Goal: Task Accomplishment & Management: Complete application form

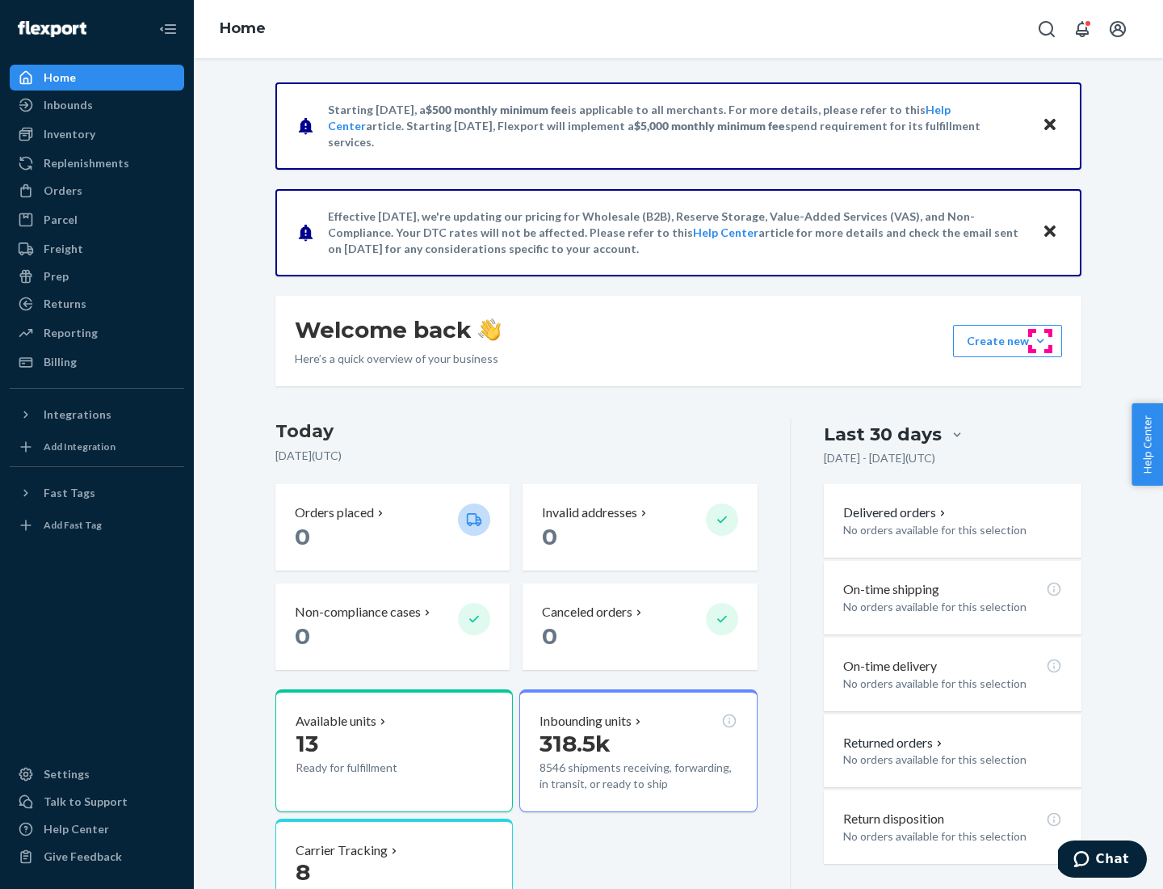
click at [1040, 341] on button "Create new Create new inbound Create new order Create new product" at bounding box center [1007, 341] width 109 height 32
click at [97, 105] on div "Inbounds" at bounding box center [96, 105] width 171 height 23
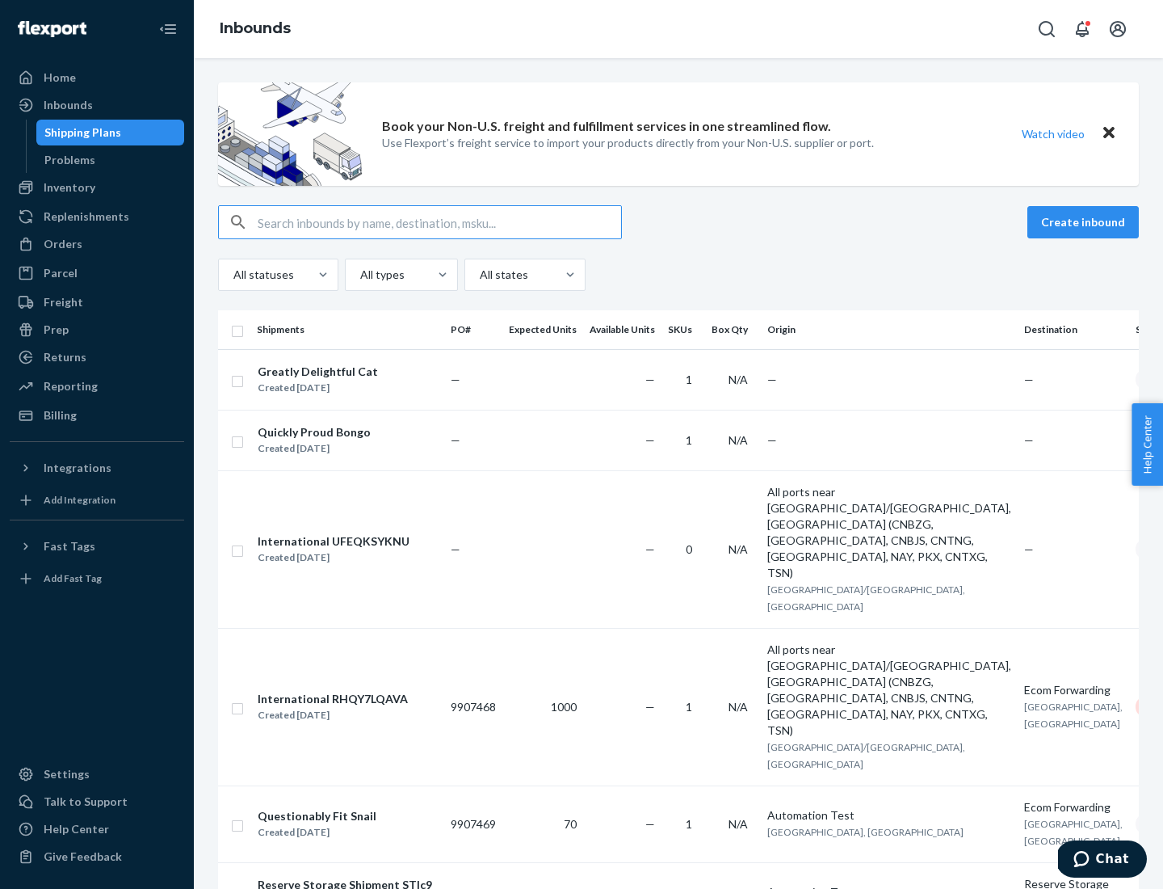
click at [1086, 222] on button "Create inbound" at bounding box center [1082, 222] width 111 height 32
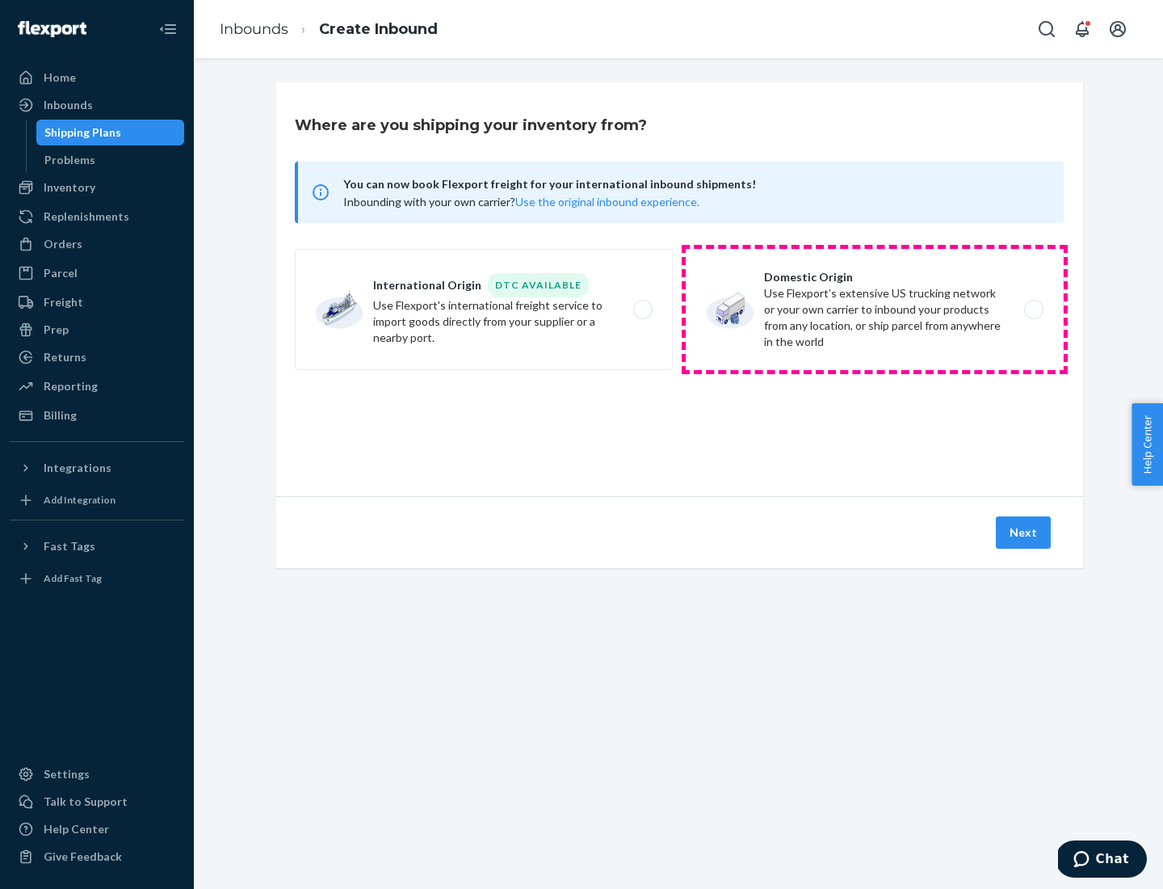
click at [875, 309] on label "Domestic Origin Use Flexport’s extensive US trucking network or your own carrie…" at bounding box center [875, 309] width 378 height 121
click at [1033, 309] on input "Domestic Origin Use Flexport’s extensive US trucking network or your own carrie…" at bounding box center [1038, 310] width 11 height 11
radio input "true"
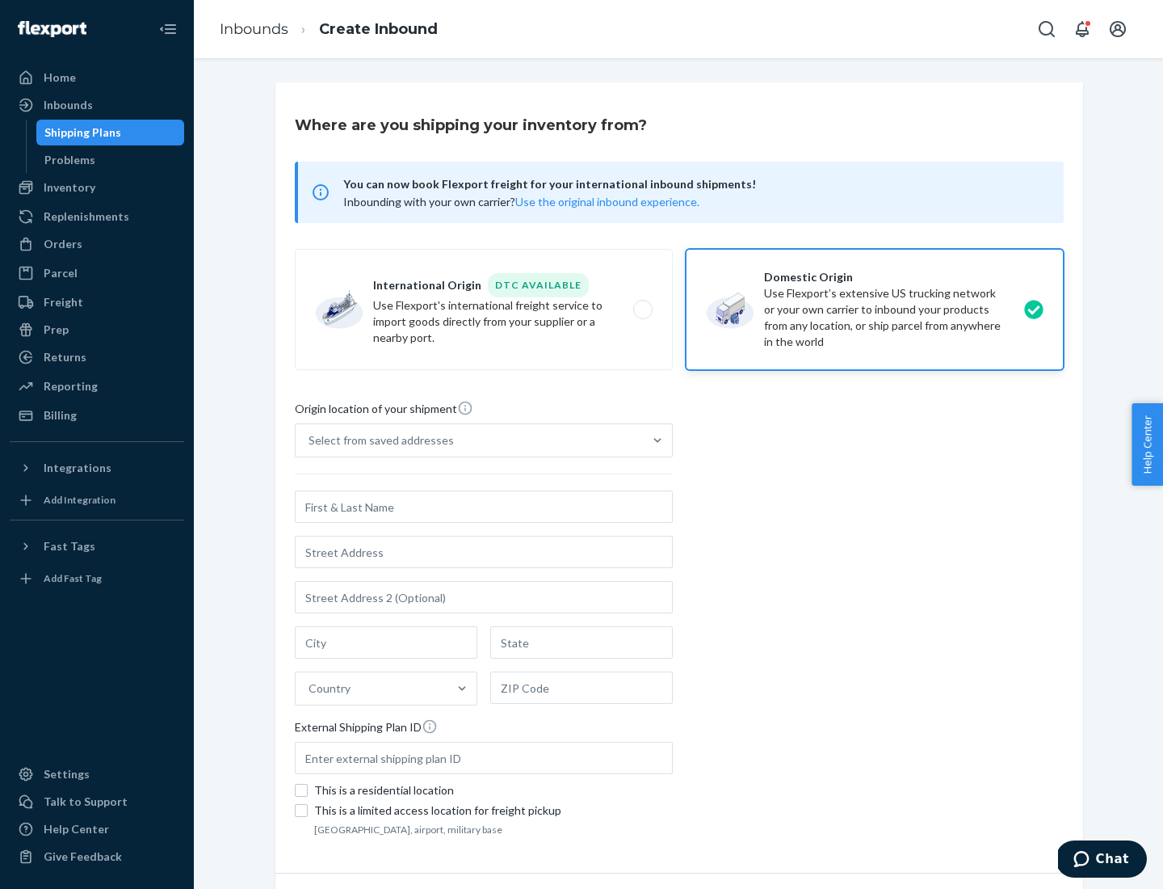
click at [377, 440] on div "Select from saved addresses" at bounding box center [381, 440] width 145 height 16
click at [310, 440] on input "Select from saved addresses" at bounding box center [310, 440] width 2 height 16
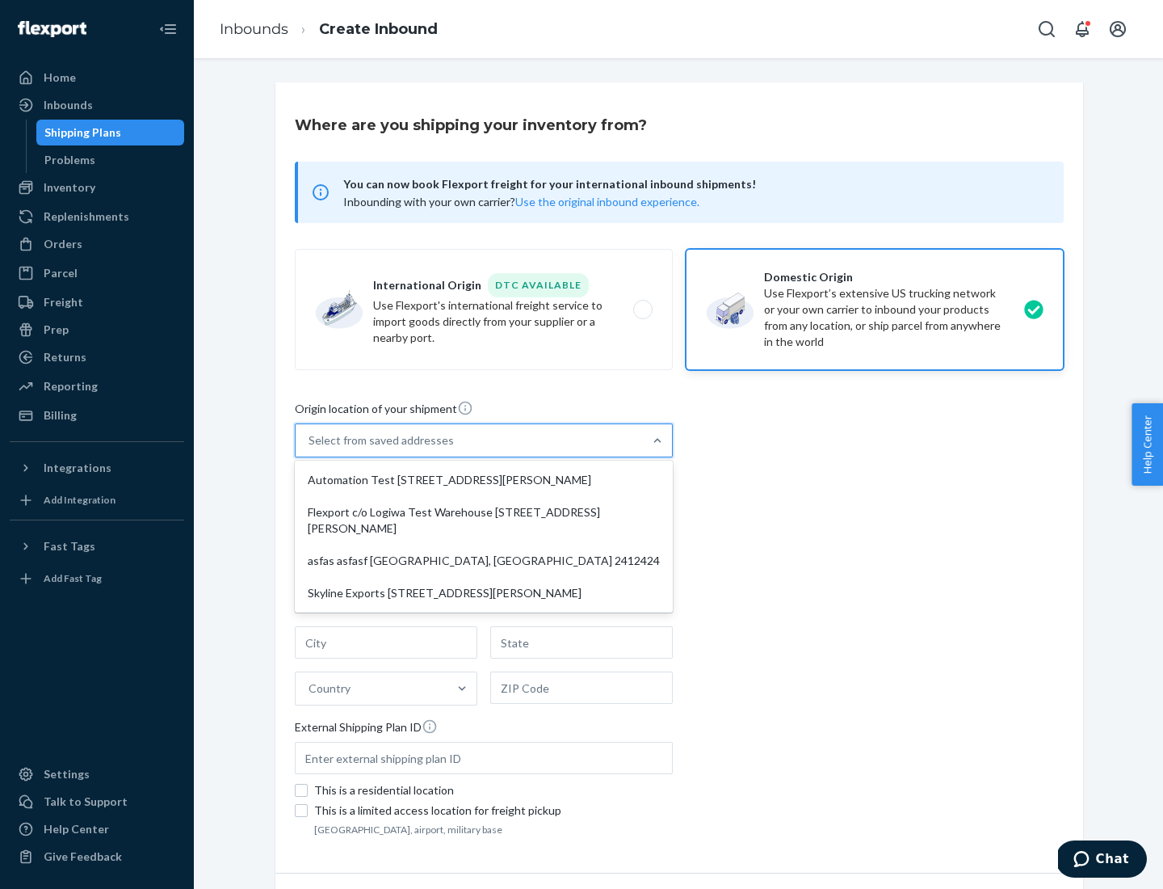
scroll to position [6, 0]
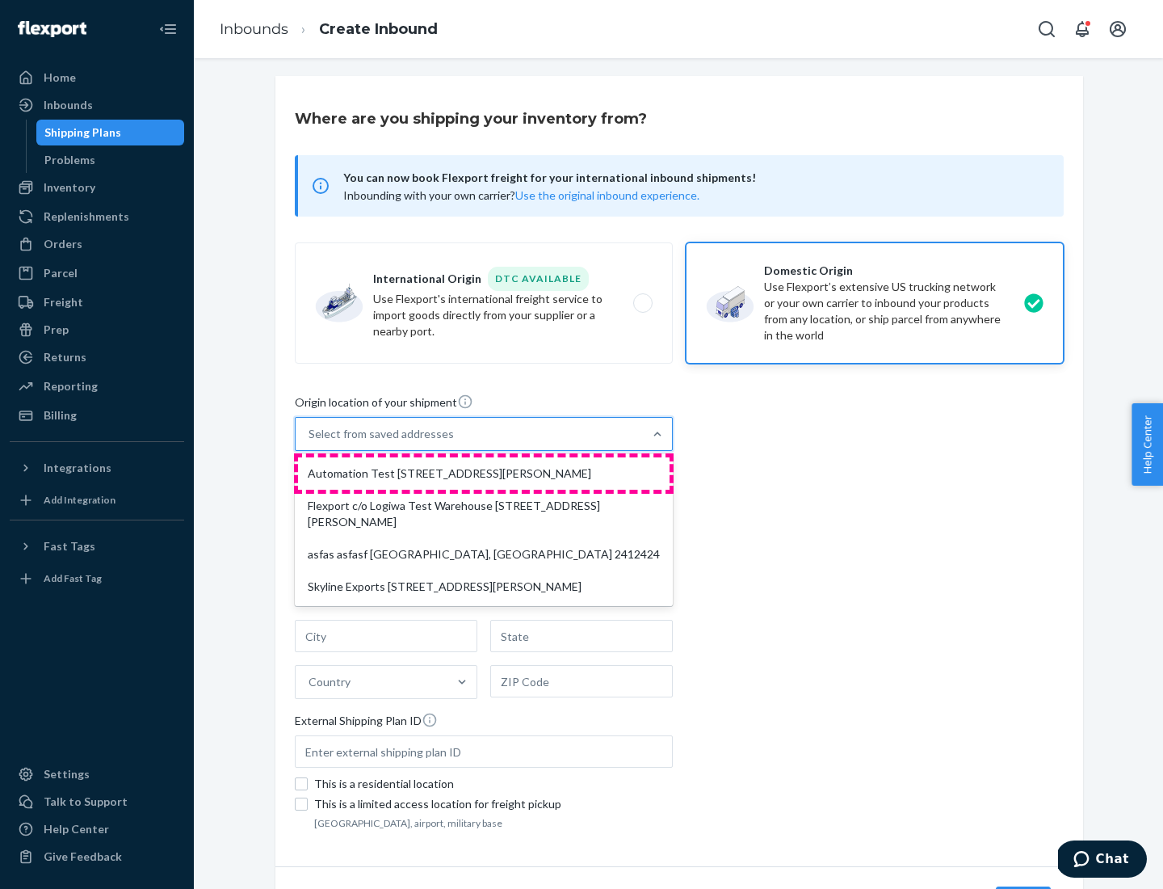
click at [484, 473] on div "Automation Test [STREET_ADDRESS][PERSON_NAME]" at bounding box center [484, 473] width 372 height 32
click at [310, 442] on input "option Automation Test [STREET_ADDRESS][PERSON_NAME] focused, 1 of 4. 4 results…" at bounding box center [310, 434] width 2 height 16
type input "Automation Test"
type input "9th Floor"
type input "[GEOGRAPHIC_DATA]"
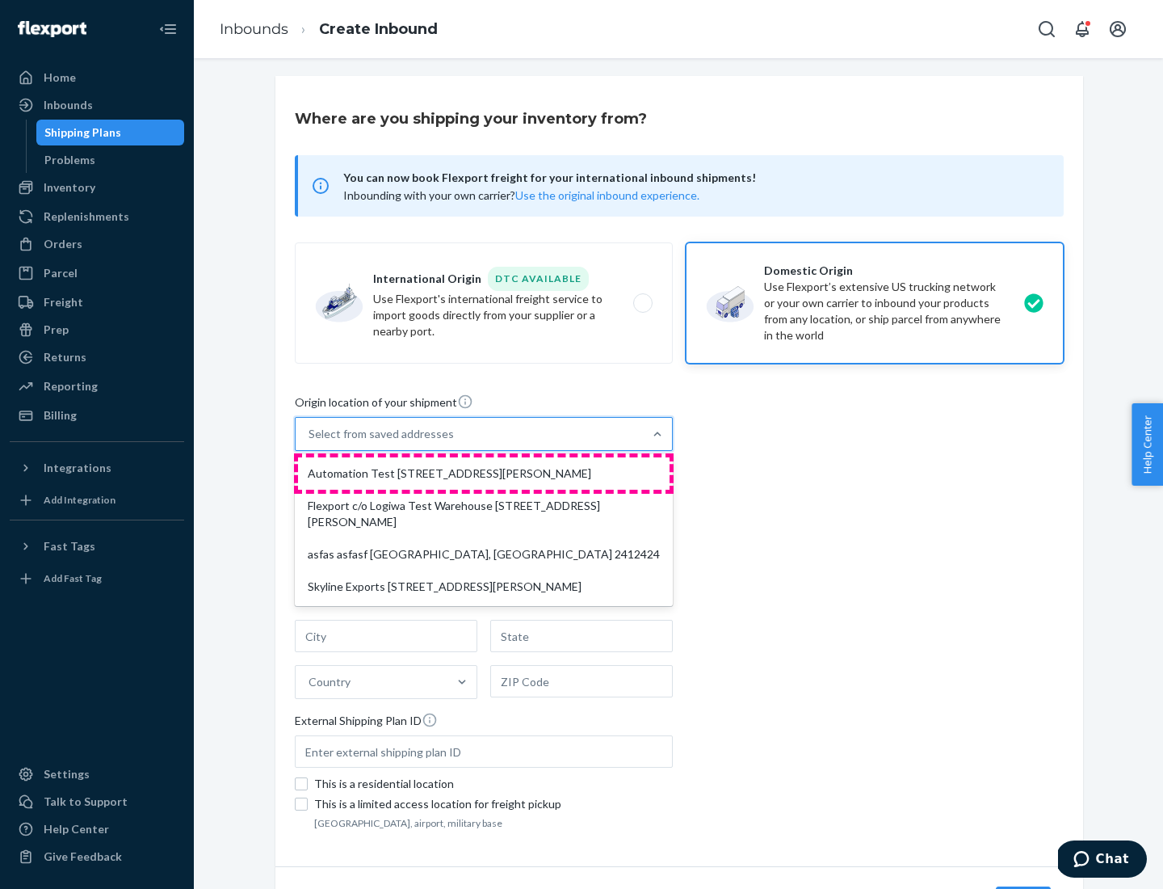
type input "CA"
type input "94104"
type input "[STREET_ADDRESS][PERSON_NAME]"
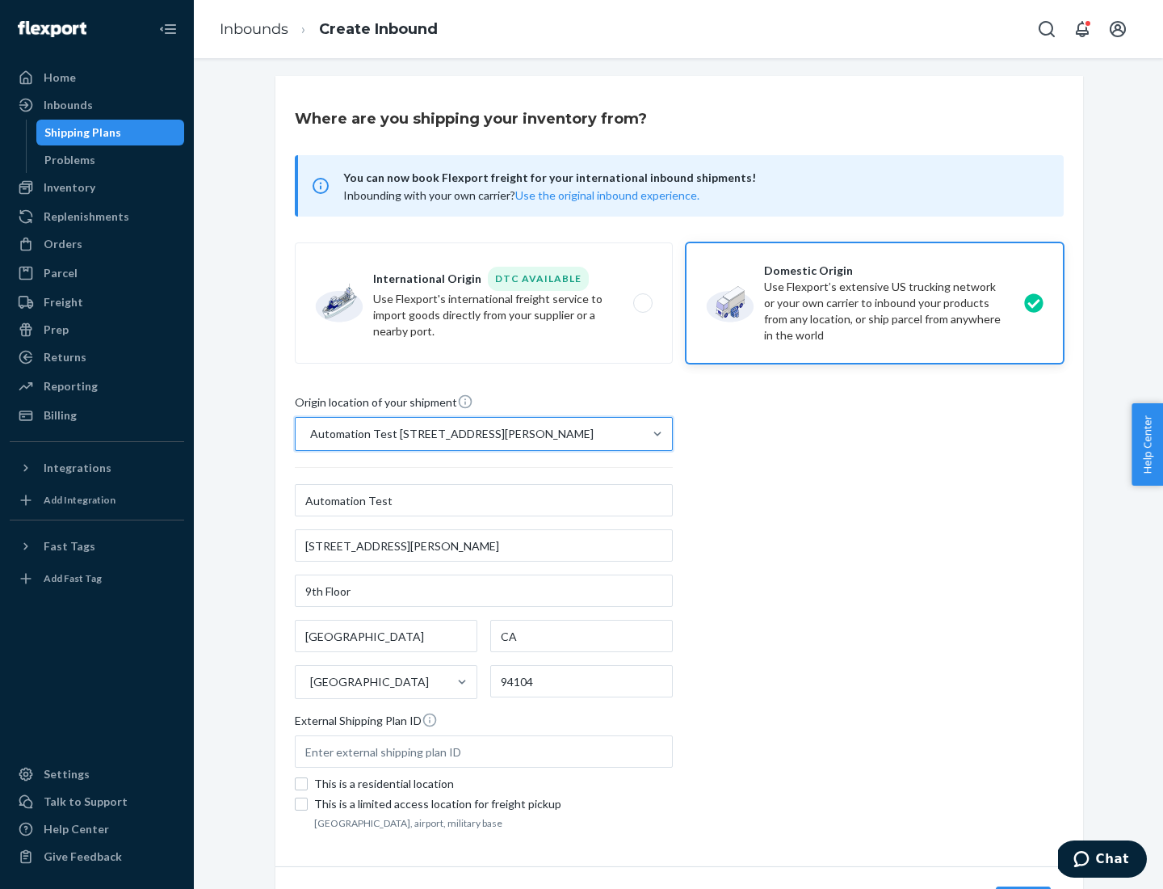
scroll to position [95, 0]
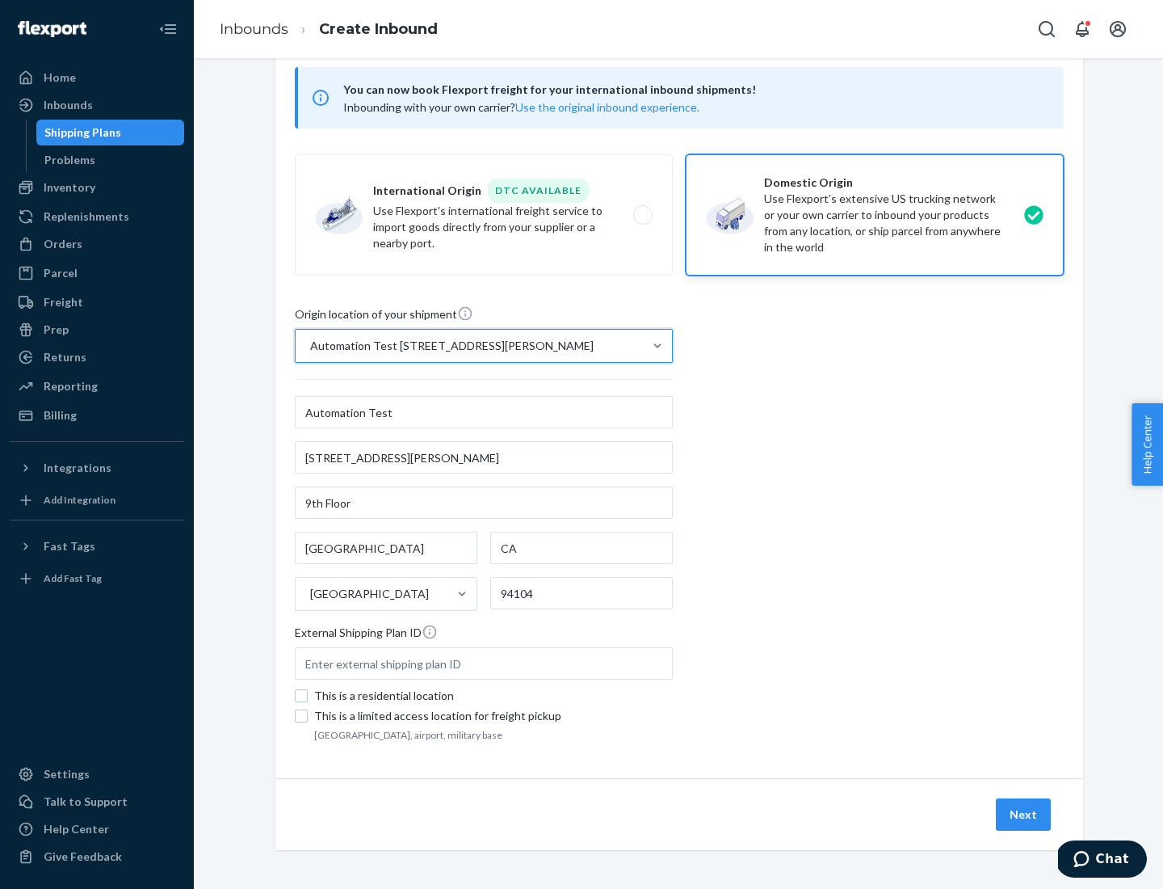
click at [1024, 814] on button "Next" at bounding box center [1023, 814] width 55 height 32
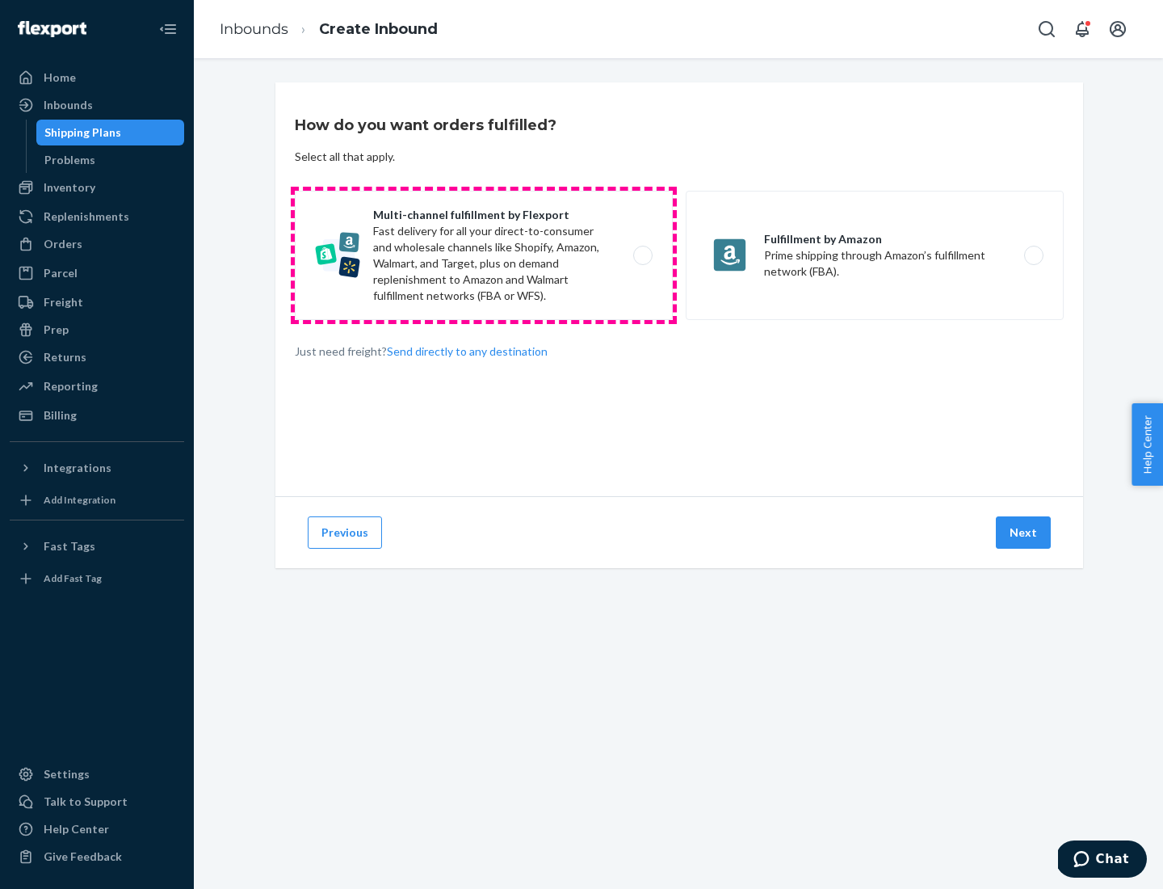
click at [484, 255] on label "Multi-channel fulfillment by Flexport Fast delivery for all your direct-to-cons…" at bounding box center [484, 255] width 378 height 129
click at [642, 255] on input "Multi-channel fulfillment by Flexport Fast delivery for all your direct-to-cons…" at bounding box center [647, 255] width 11 height 11
radio input "true"
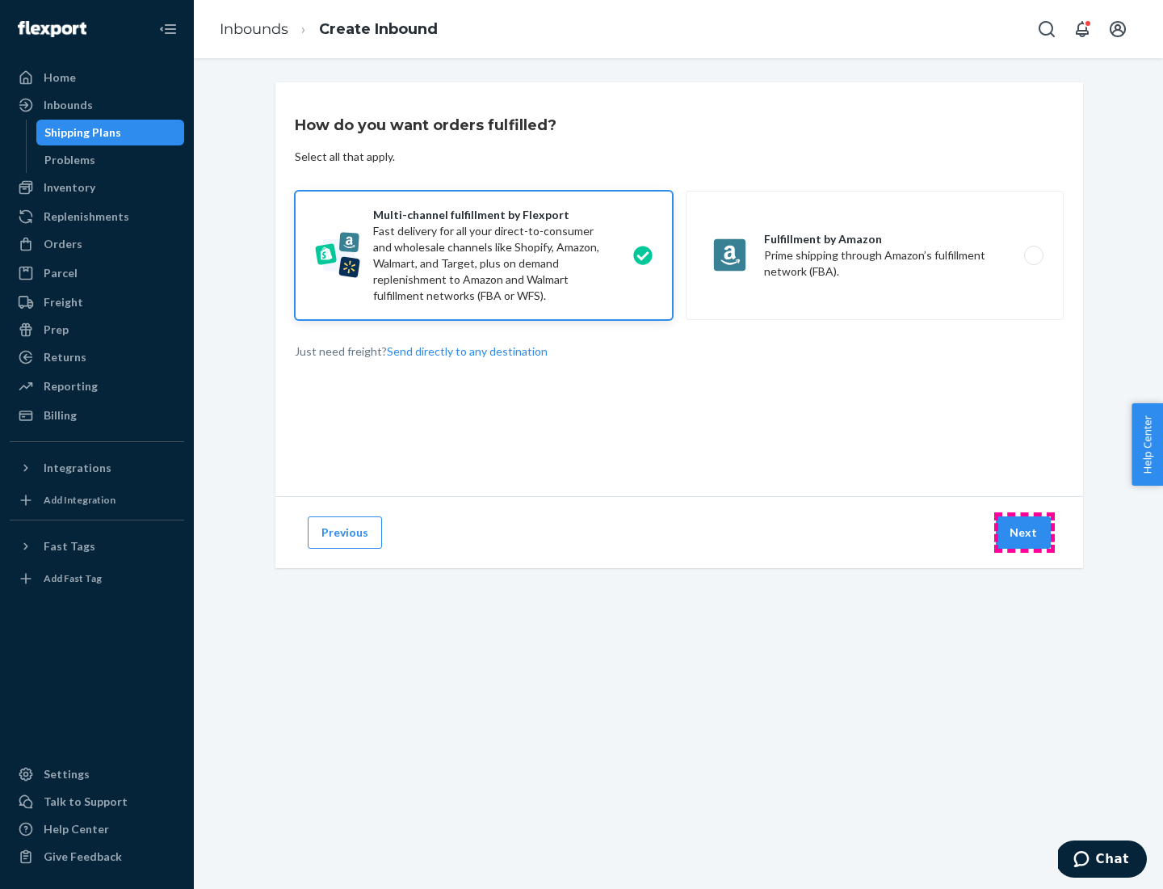
click at [1024, 532] on button "Next" at bounding box center [1023, 532] width 55 height 32
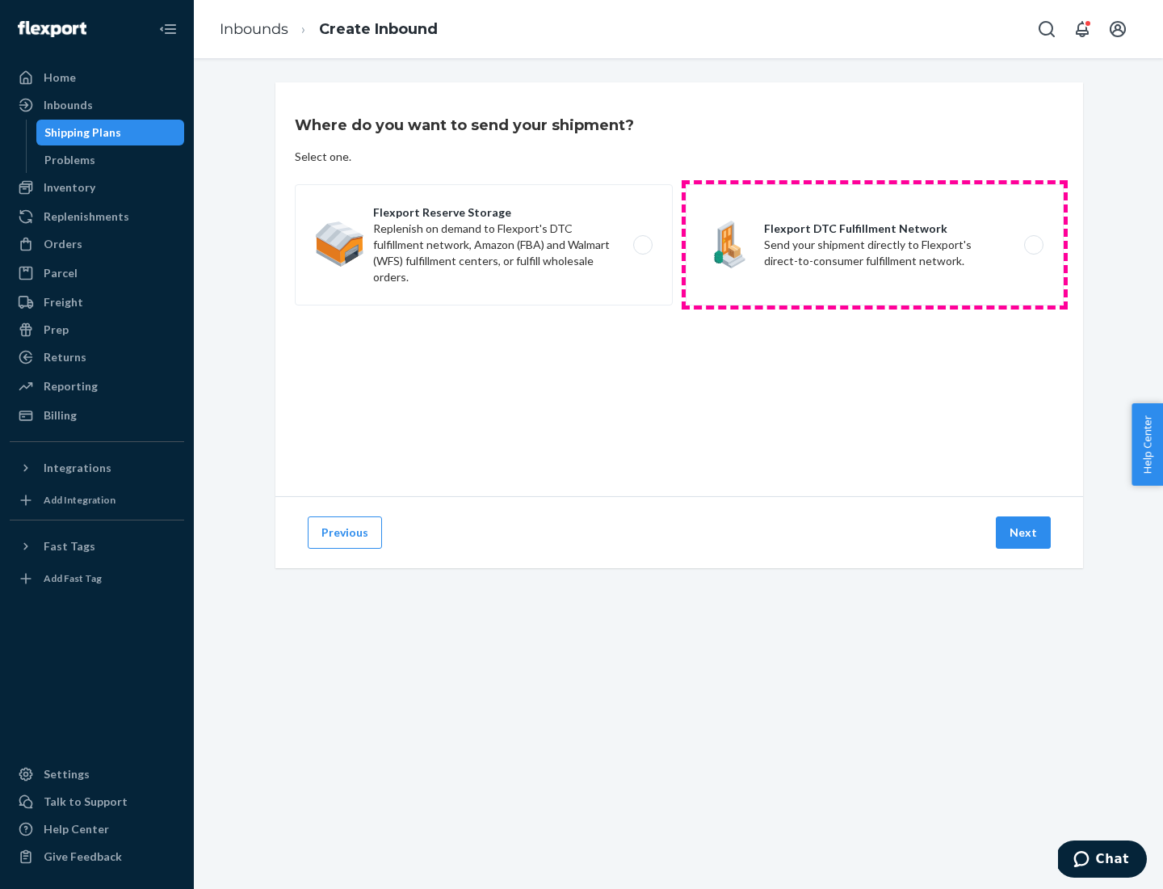
click at [875, 245] on label "Flexport DTC Fulfillment Network Send your shipment directly to Flexport's dire…" at bounding box center [875, 244] width 378 height 121
click at [1033, 245] on input "Flexport DTC Fulfillment Network Send your shipment directly to Flexport's dire…" at bounding box center [1038, 245] width 11 height 11
radio input "true"
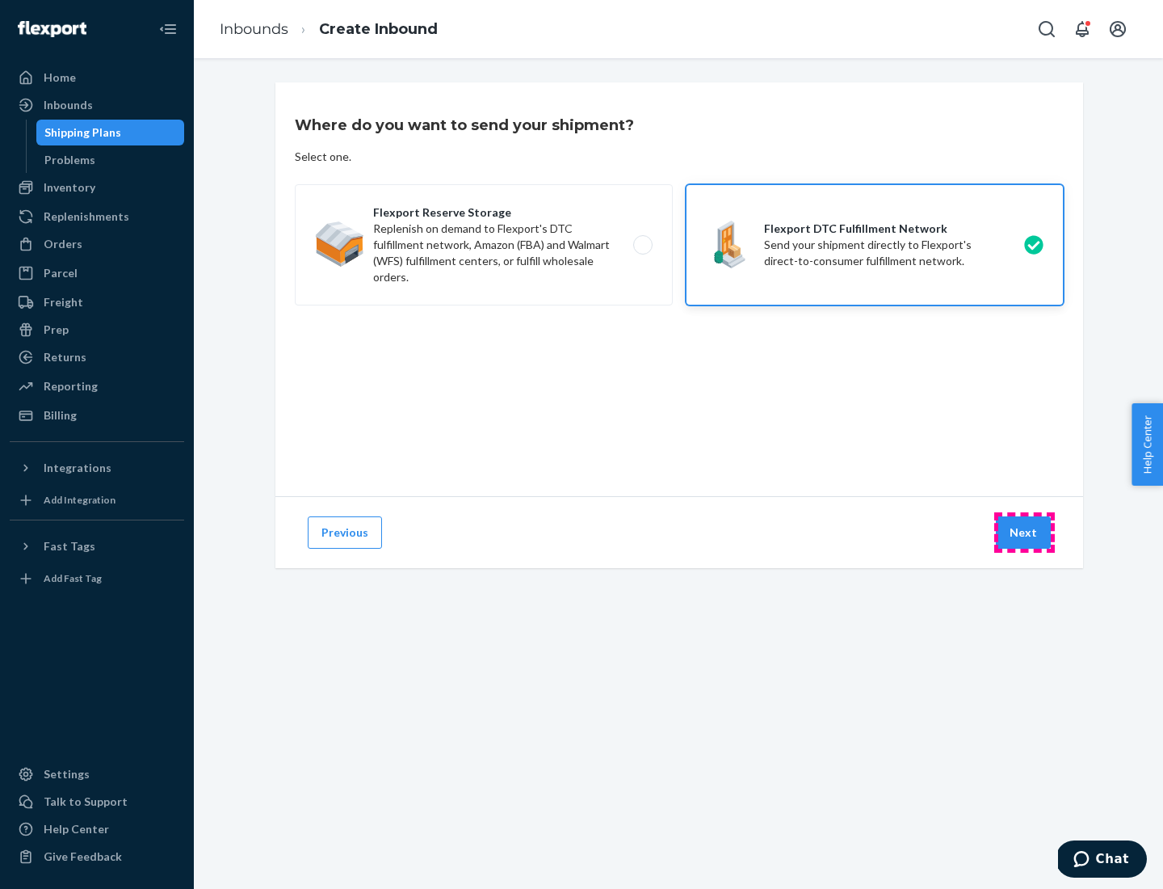
click at [1024, 532] on button "Next" at bounding box center [1023, 532] width 55 height 32
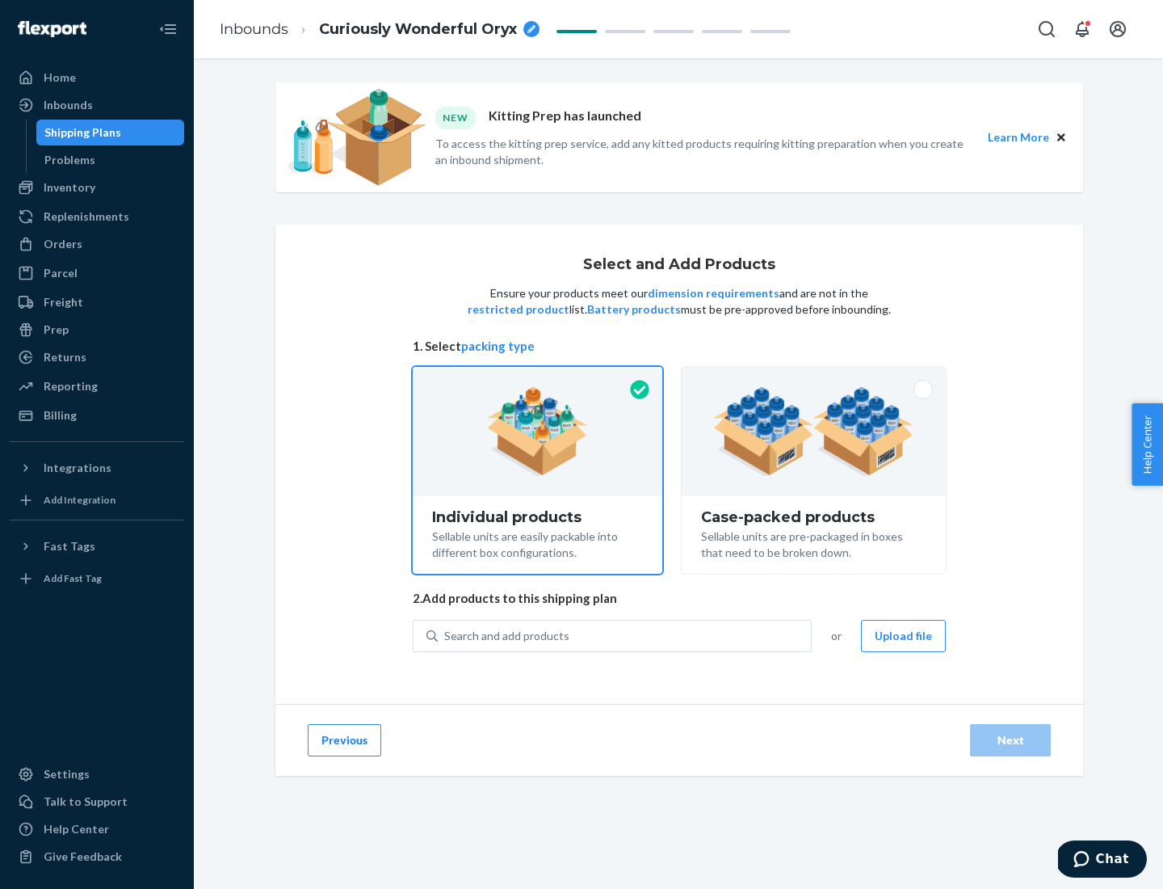
click at [814, 431] on img at bounding box center [813, 431] width 201 height 89
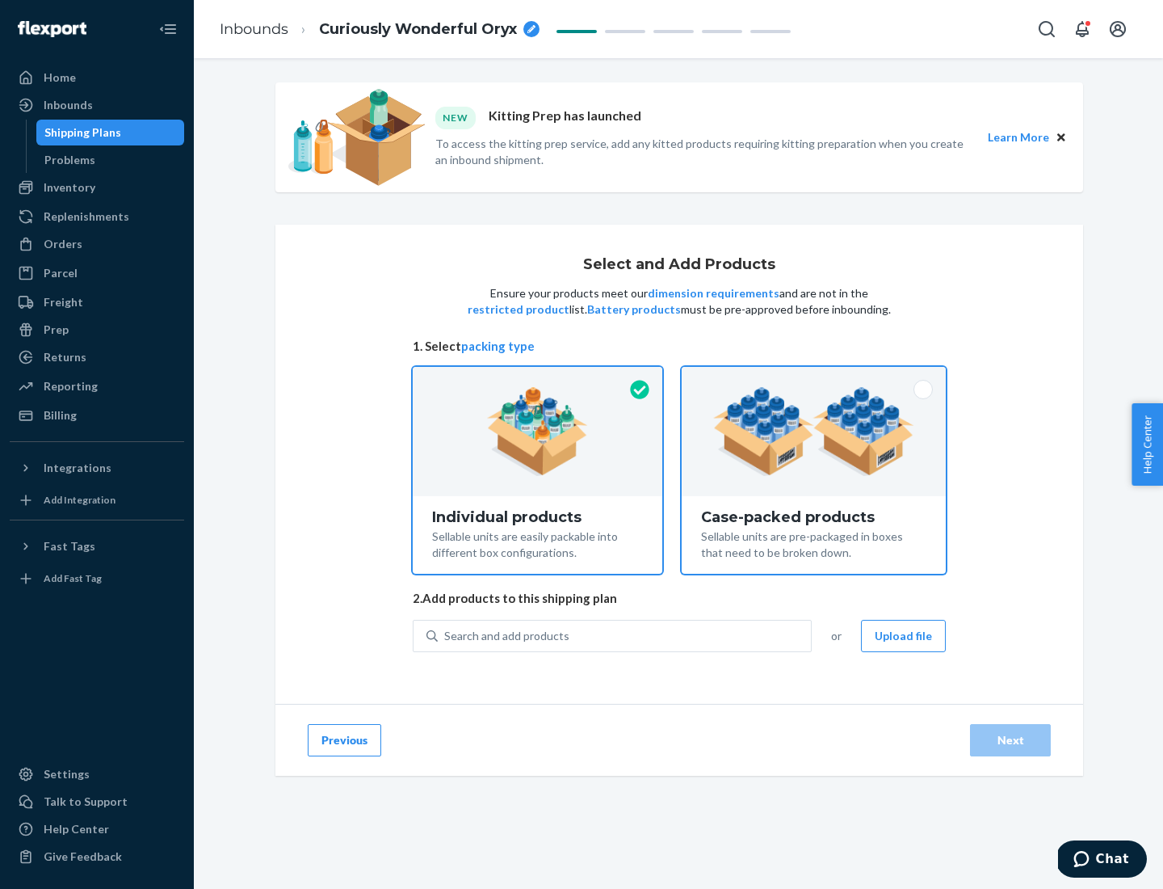
click at [814, 377] on input "Case-packed products Sellable units are pre-packaged in boxes that need to be b…" at bounding box center [814, 372] width 11 height 11
radio input "true"
radio input "false"
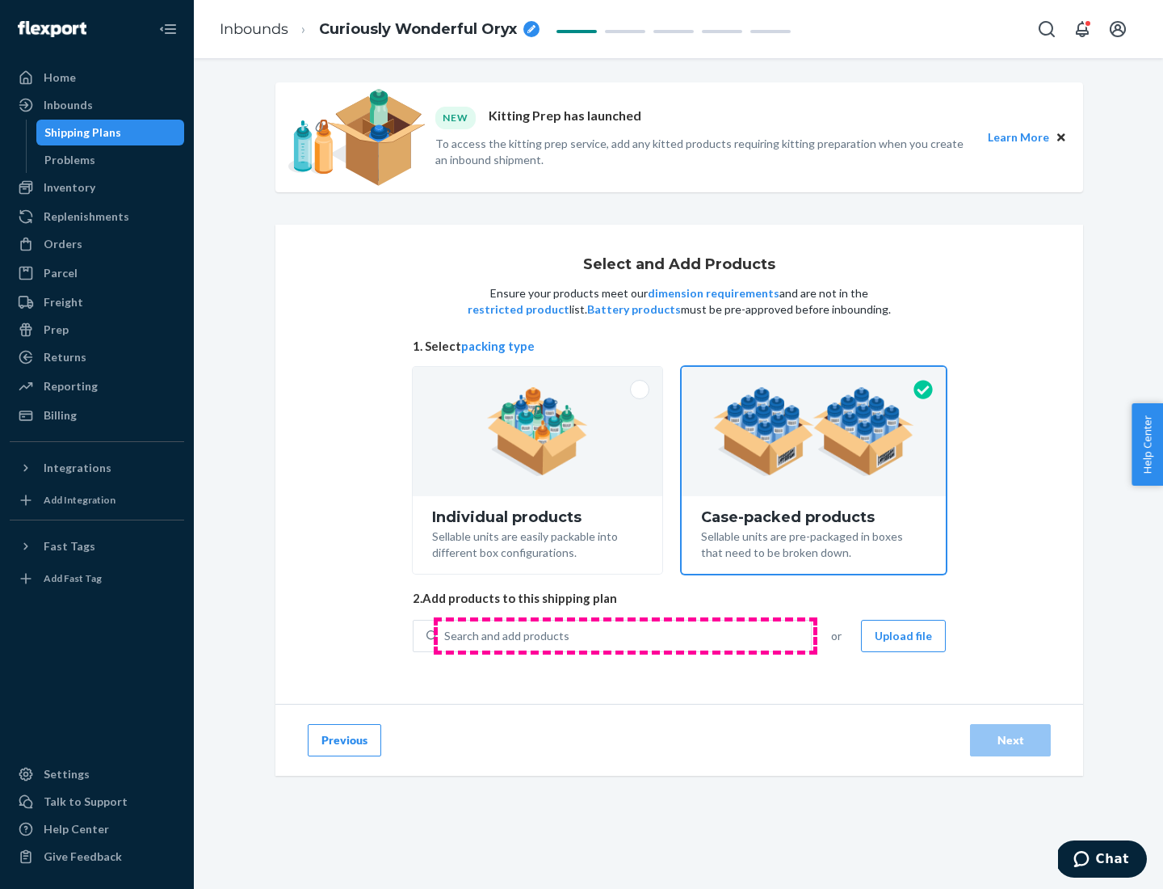
click at [625, 635] on div "Search and add products" at bounding box center [624, 635] width 373 height 29
click at [446, 635] on input "Search and add products" at bounding box center [445, 636] width 2 height 16
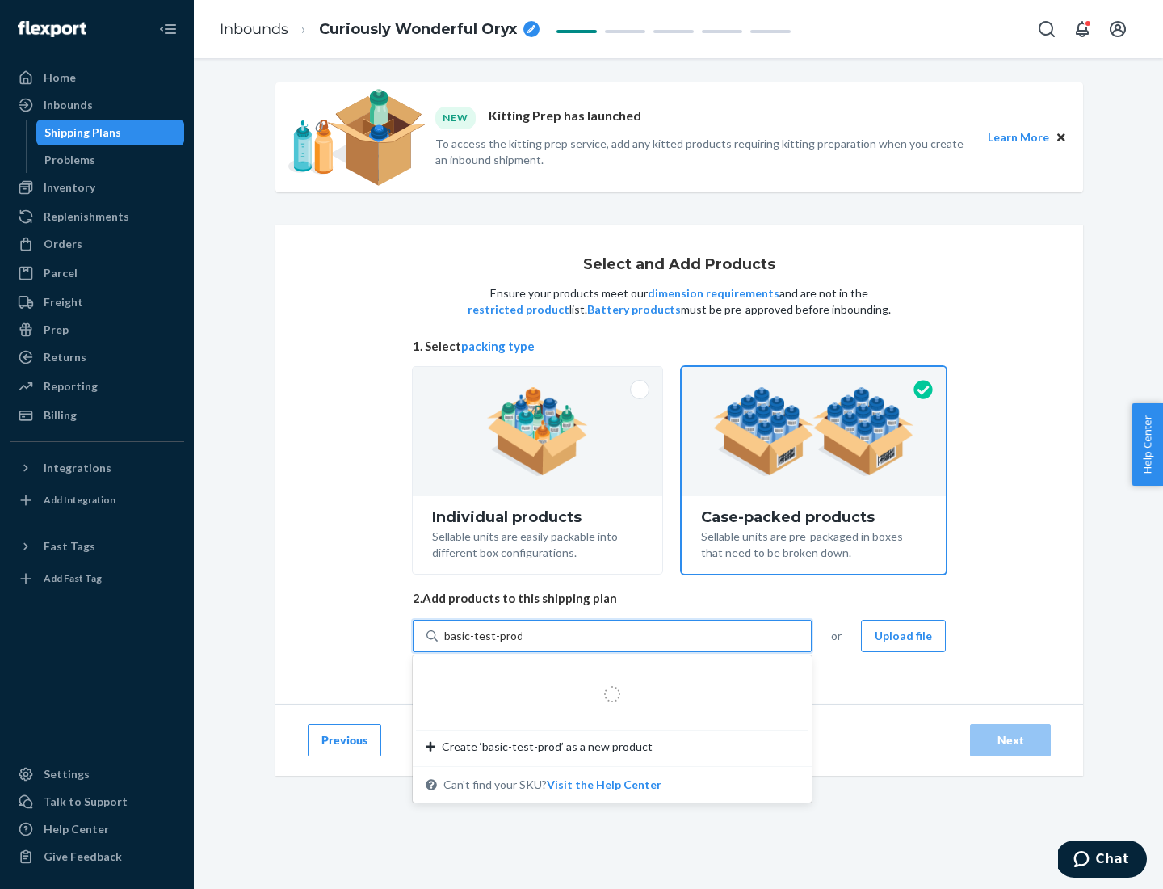
type input "basic-test-product-1"
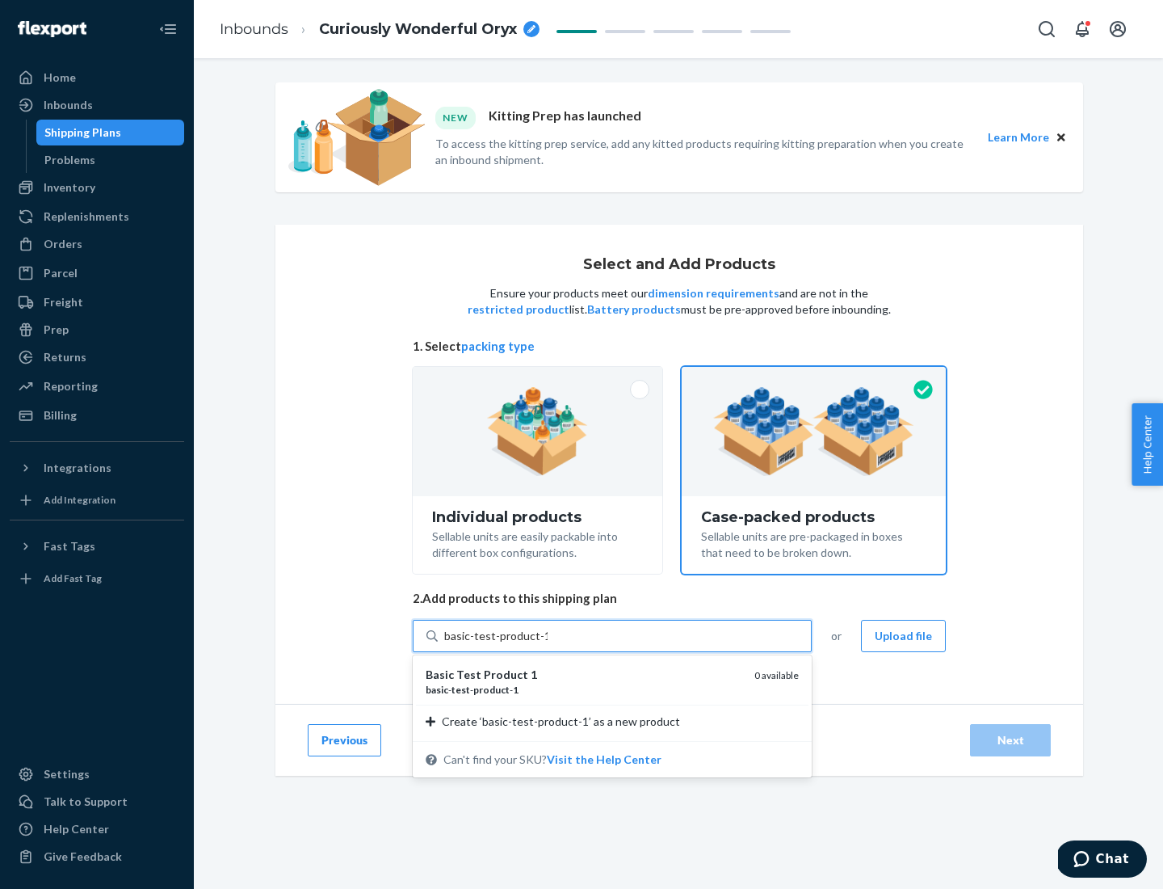
click at [584, 689] on div "basic - test - product - 1" at bounding box center [584, 690] width 316 height 14
click at [548, 644] on input "basic-test-product-1" at bounding box center [495, 636] width 103 height 16
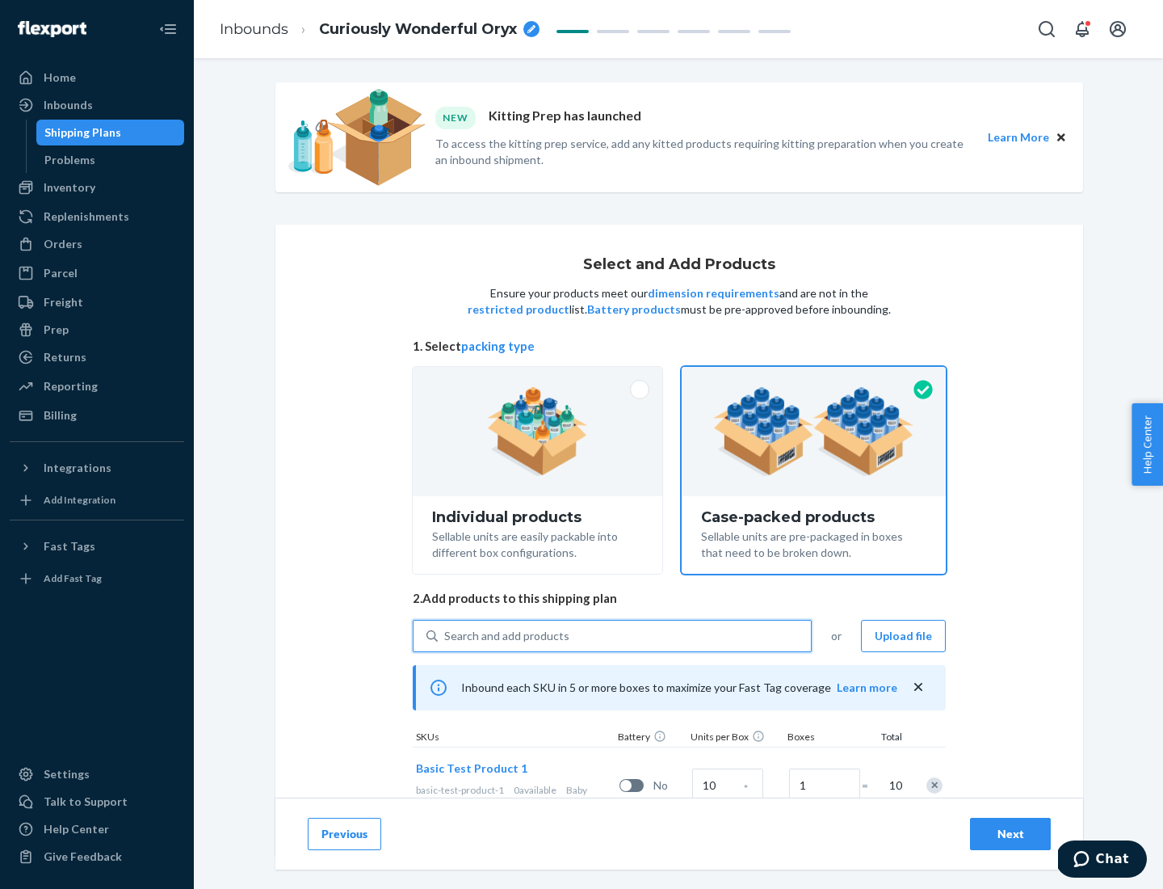
scroll to position [58, 0]
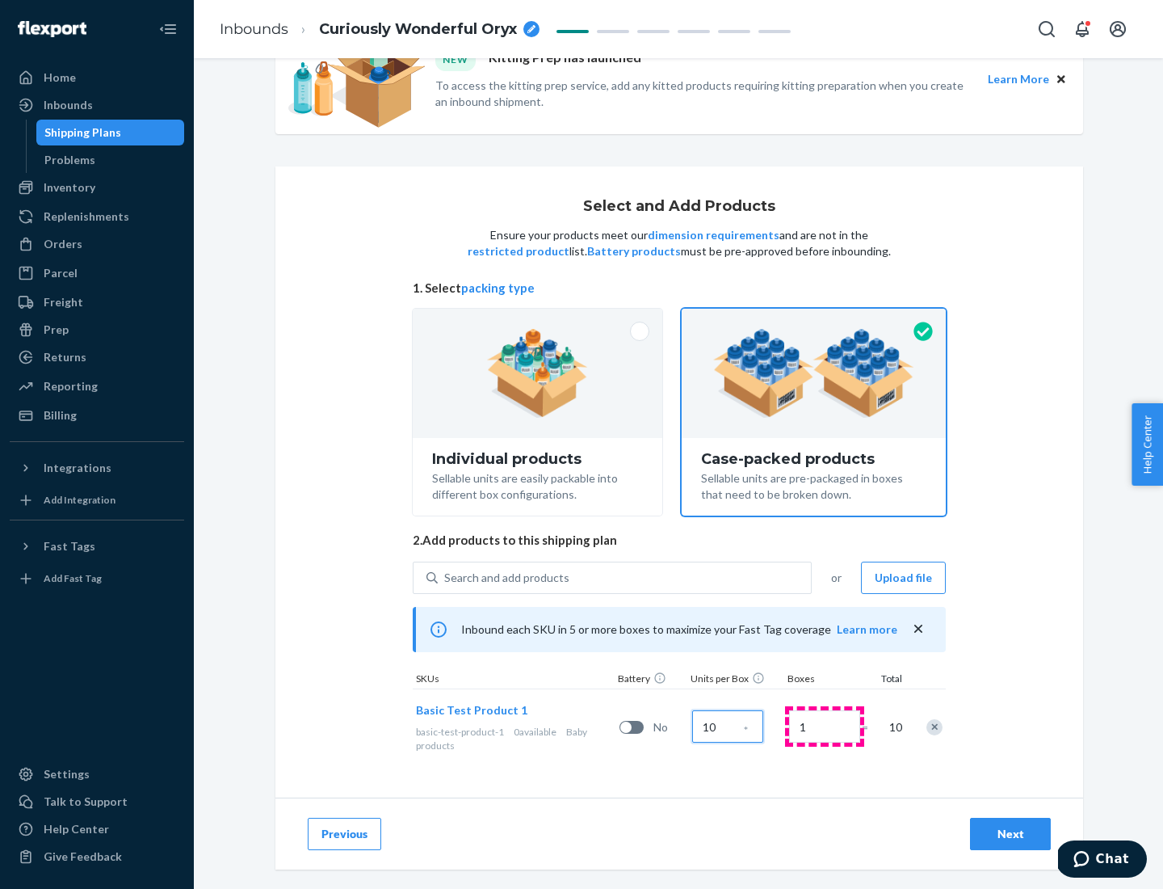
type input "10"
type input "7"
click at [1011, 834] on div "Next" at bounding box center [1010, 834] width 53 height 16
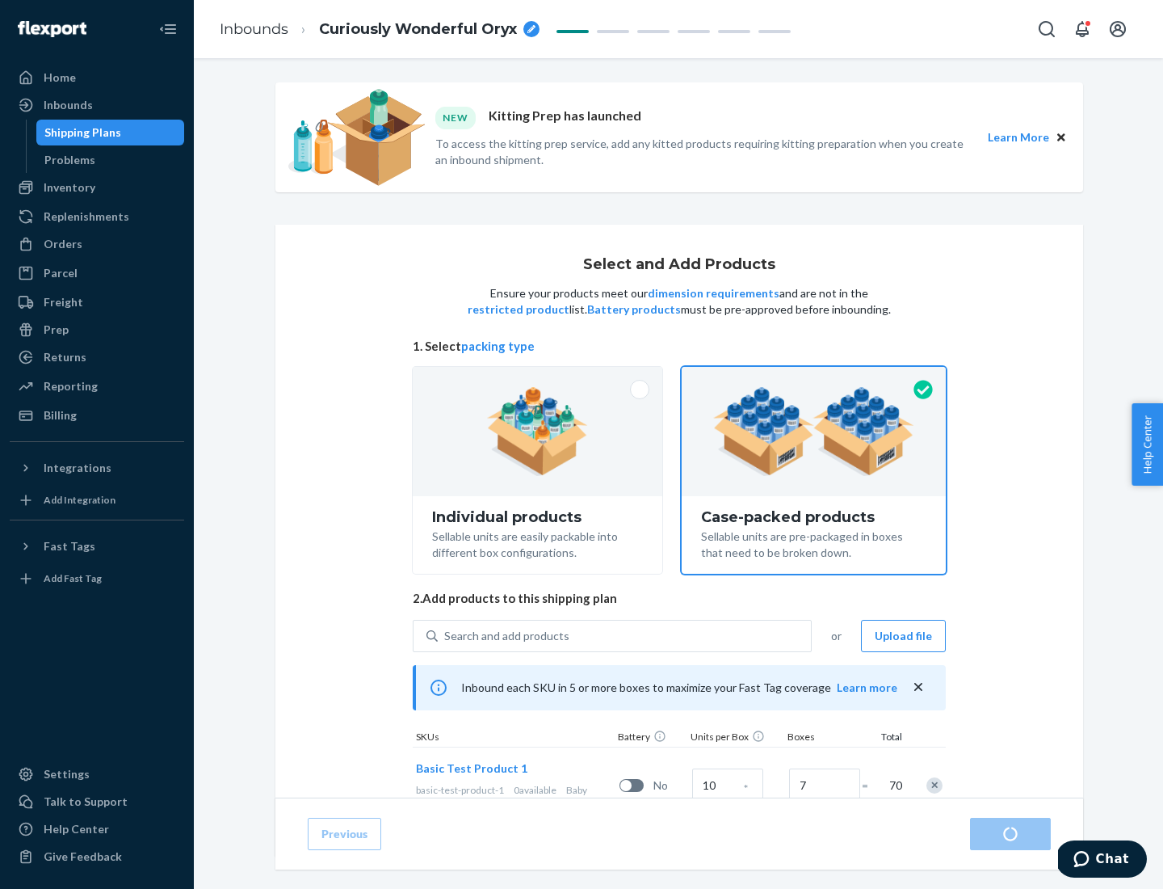
radio input "true"
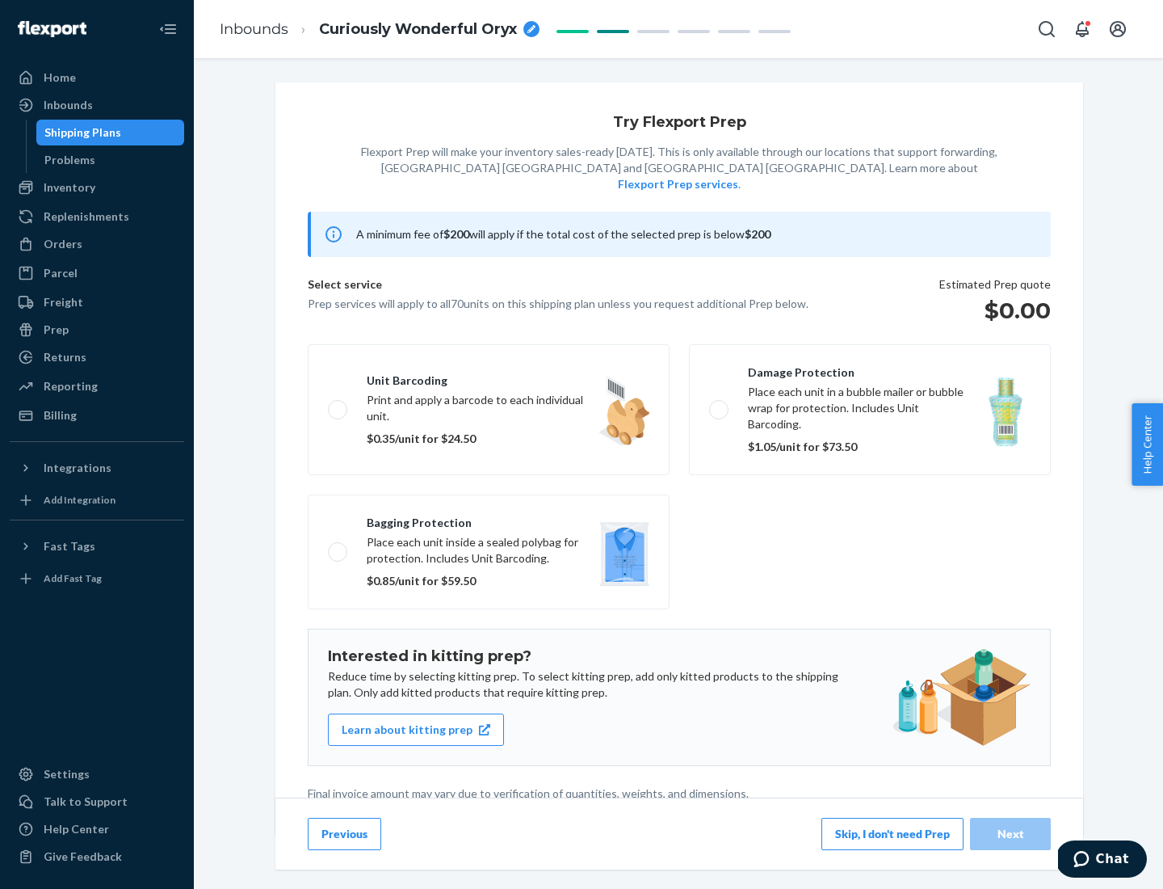
scroll to position [4, 0]
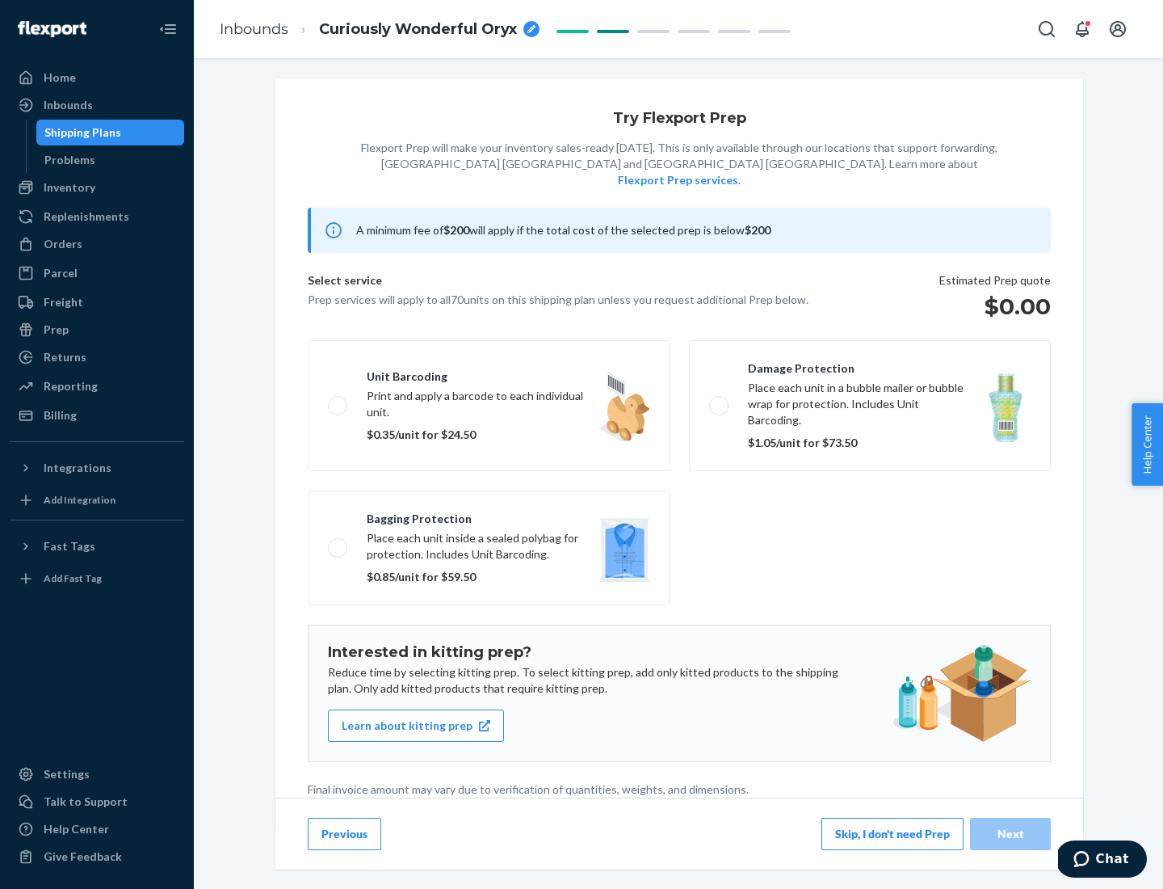
click at [489, 515] on label "Bagging protection Place each unit inside a sealed polybag for protection. Incl…" at bounding box center [489, 547] width 362 height 115
click at [338, 542] on input "Bagging protection Place each unit inside a sealed polybag for protection. Incl…" at bounding box center [333, 547] width 11 height 11
checkbox input "true"
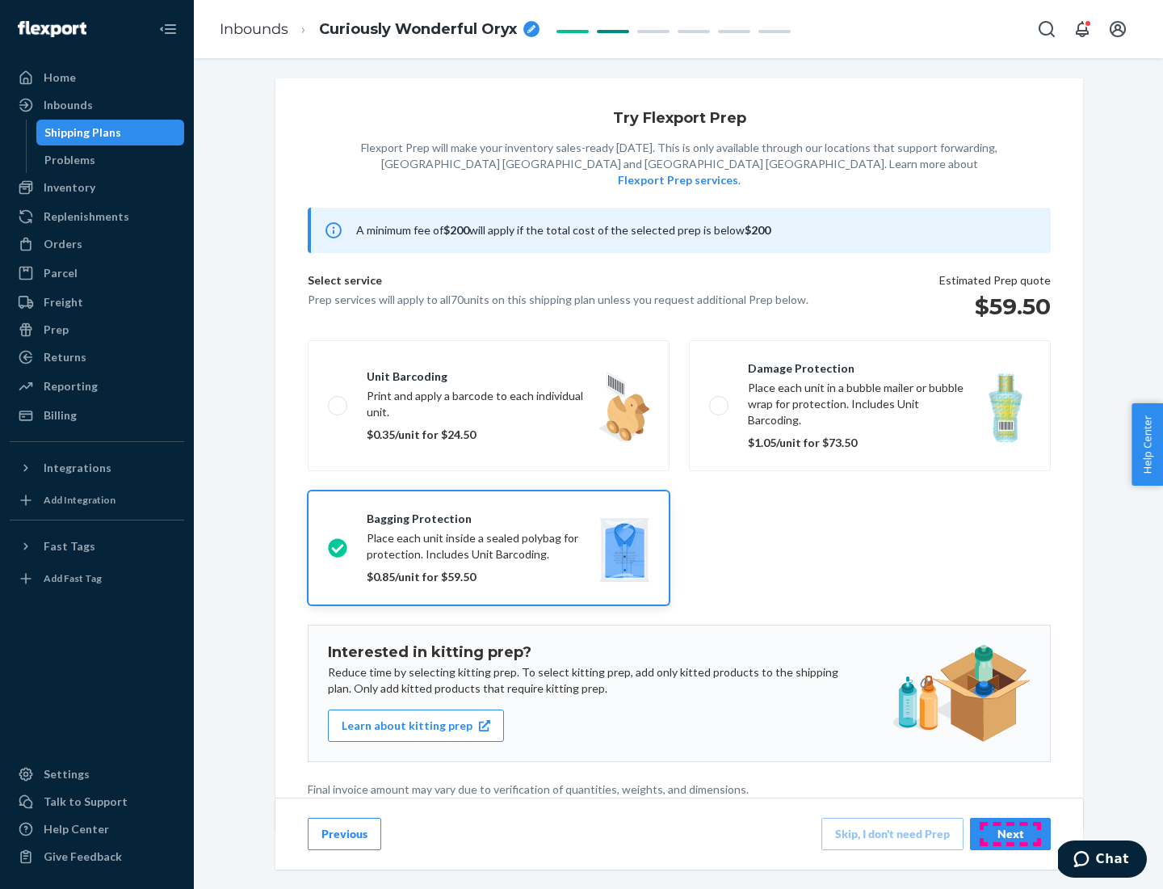
click at [1011, 833] on div "Next" at bounding box center [1010, 834] width 53 height 16
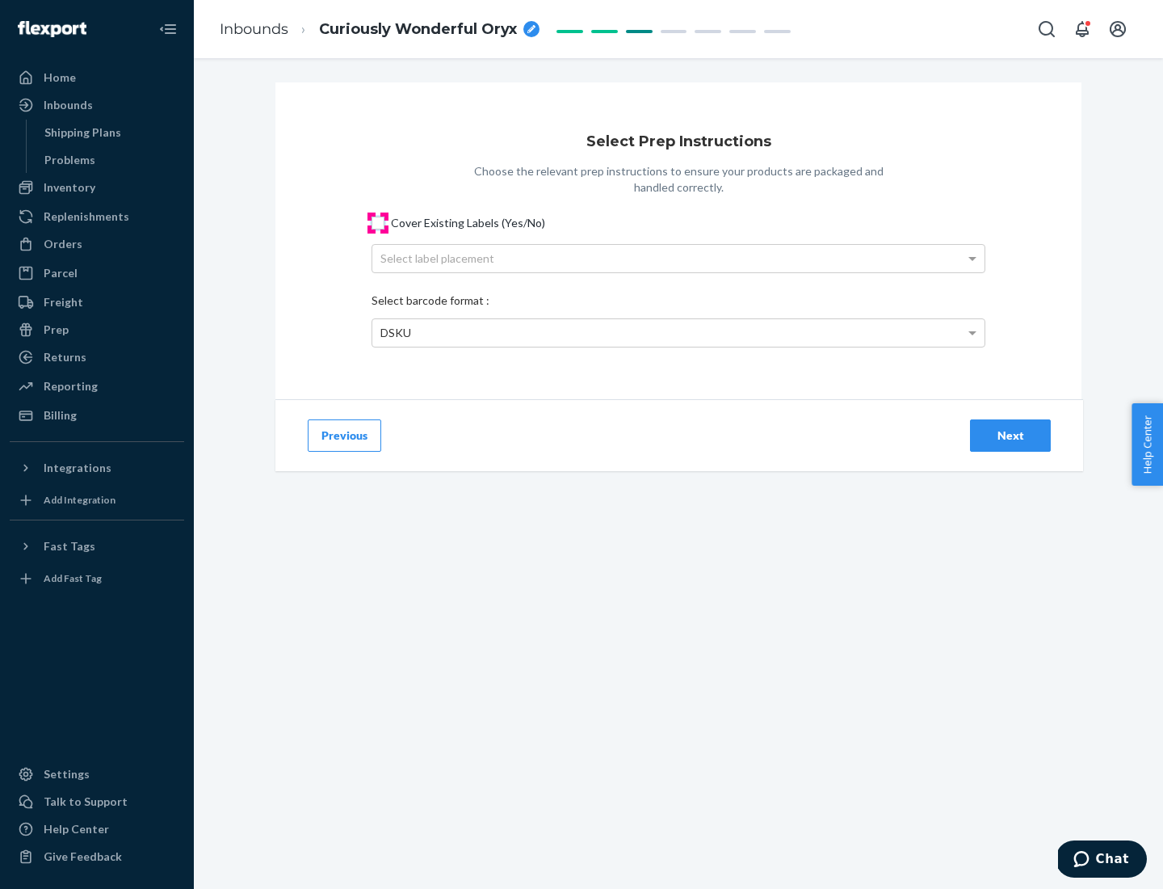
click at [378, 222] on input "Cover Existing Labels (Yes/No)" at bounding box center [378, 222] width 13 height 13
checkbox input "true"
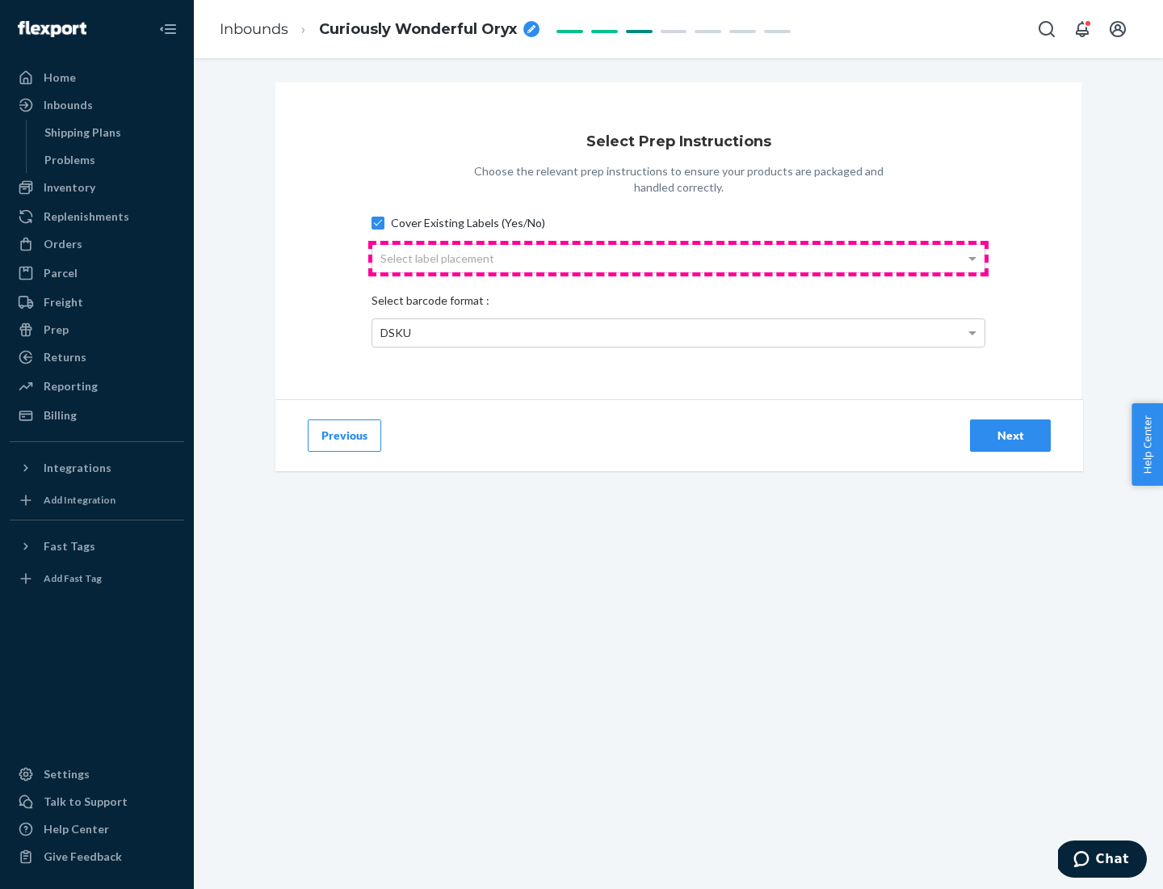
click at [679, 258] on div "Select label placement" at bounding box center [678, 258] width 612 height 27
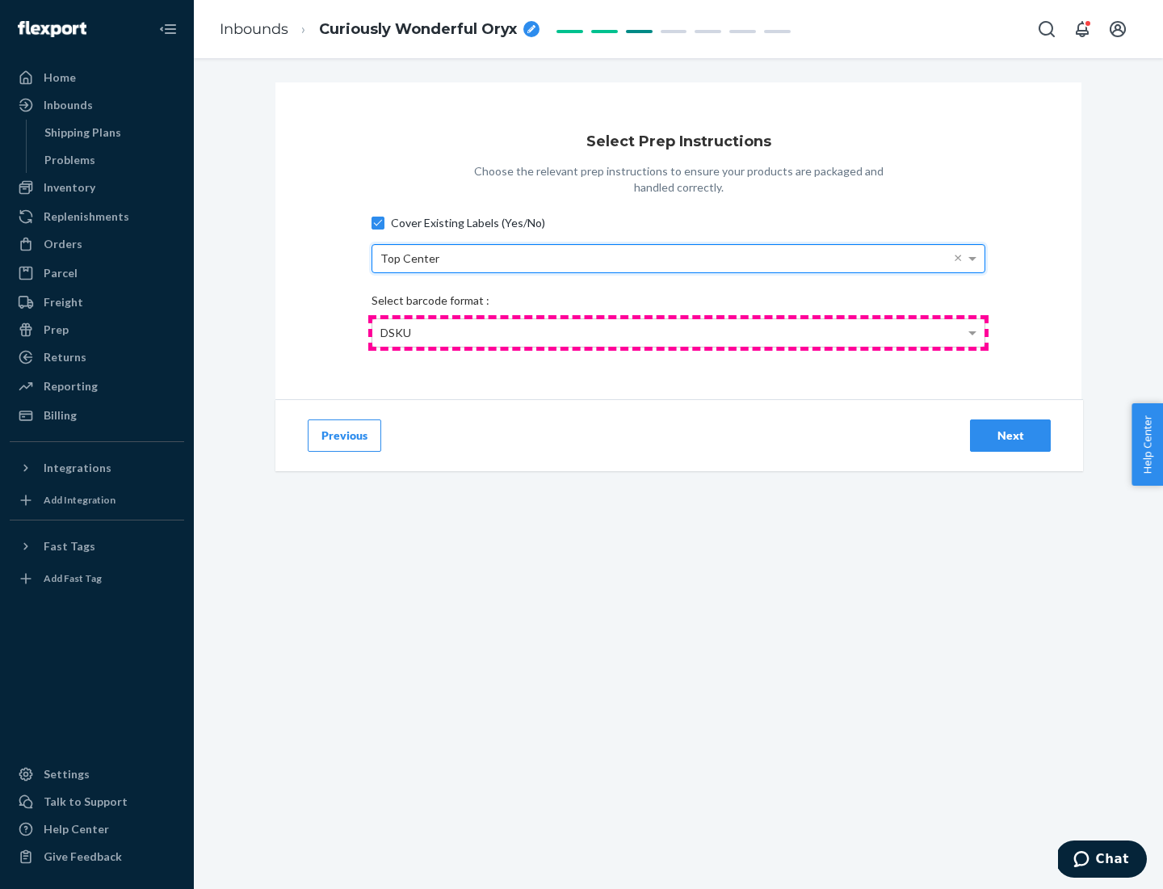
click at [679, 332] on div "DSKU" at bounding box center [678, 332] width 612 height 27
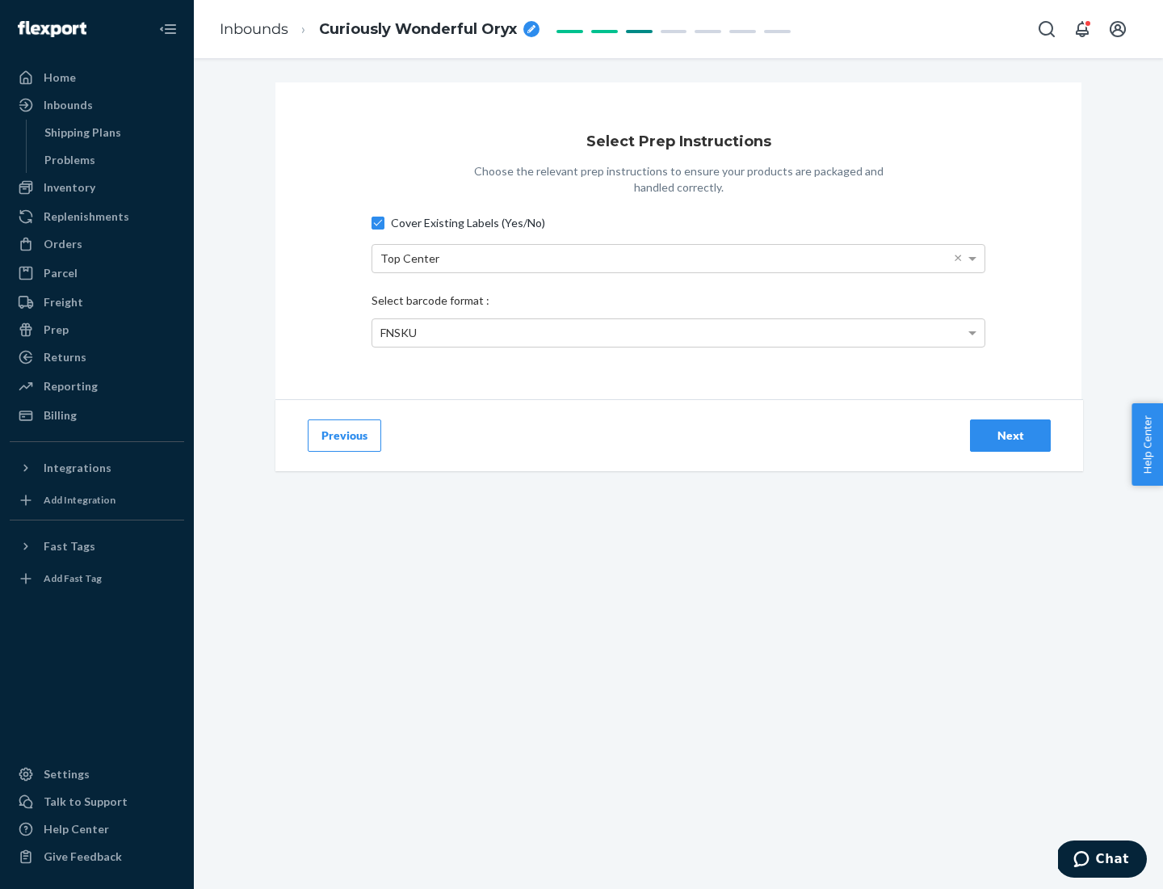
click at [1011, 435] on div "Next" at bounding box center [1010, 435] width 53 height 16
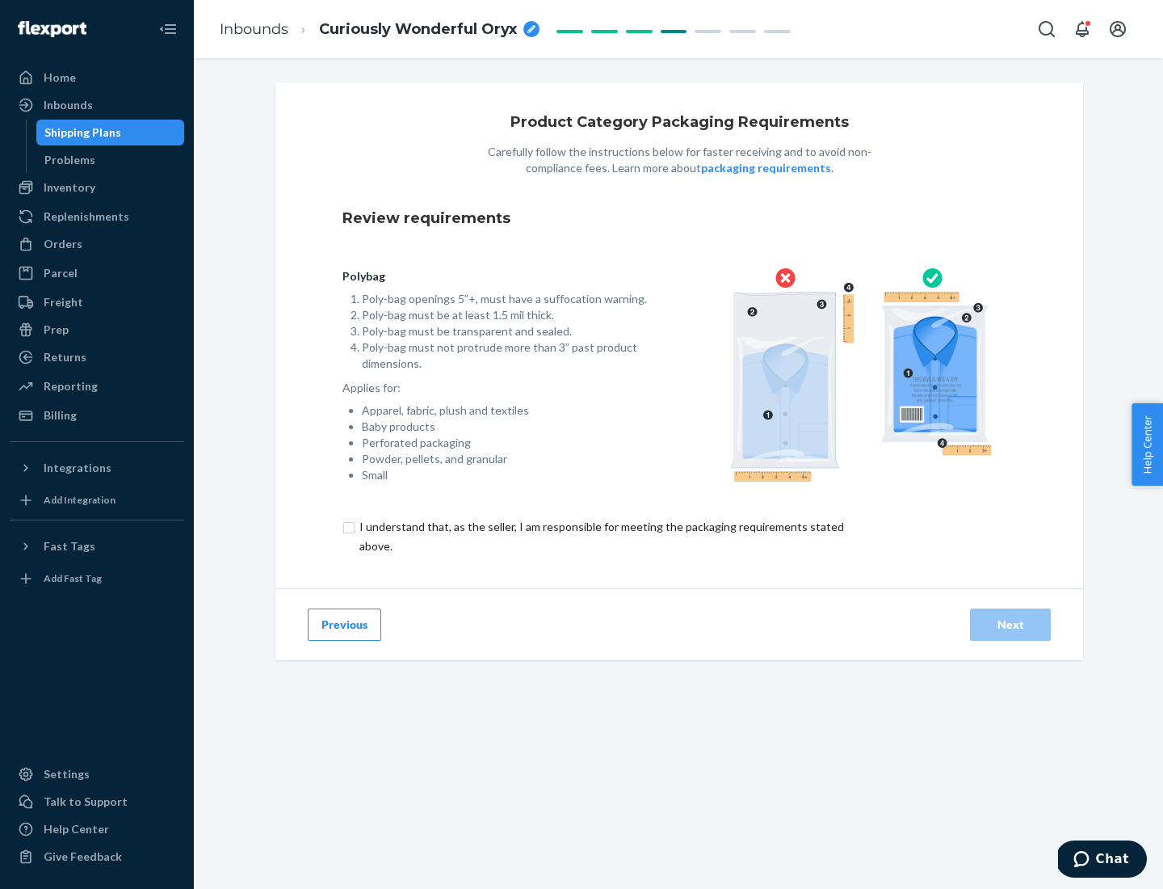
click at [600, 536] on input "checkbox" at bounding box center [610, 536] width 537 height 39
checkbox input "true"
click at [1011, 624] on div "Next" at bounding box center [1010, 624] width 53 height 16
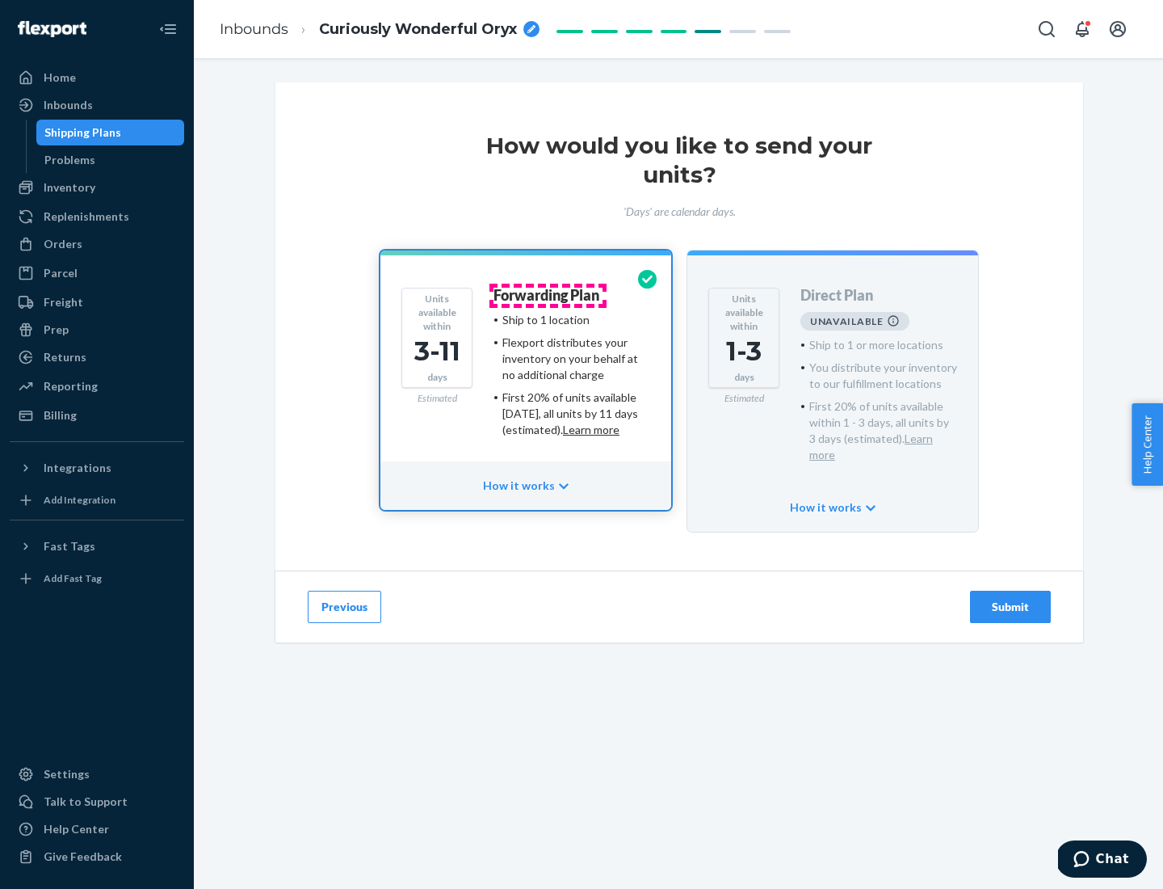
click at [548, 295] on h4 "Forwarding Plan" at bounding box center [547, 296] width 106 height 16
click at [1011, 599] on div "Submit" at bounding box center [1010, 607] width 53 height 16
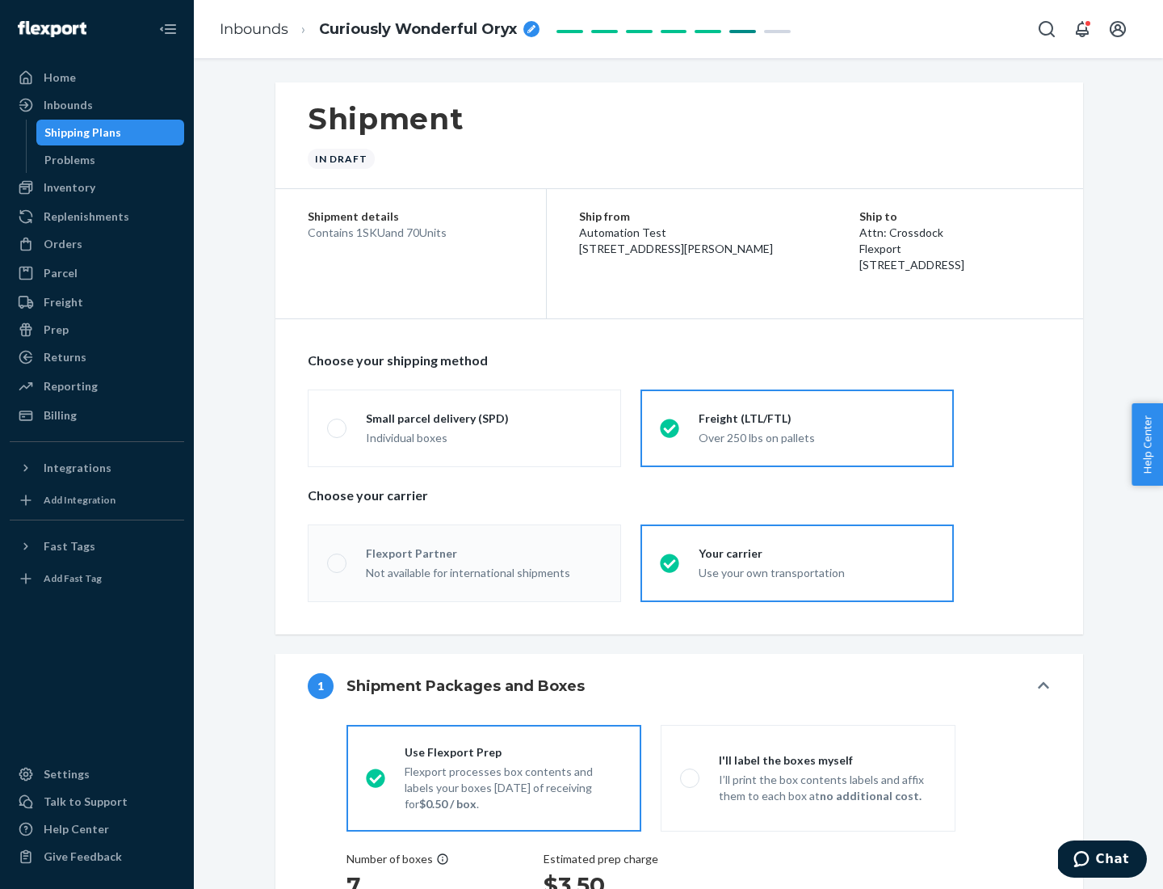
radio input "true"
radio input "false"
radio input "true"
radio input "false"
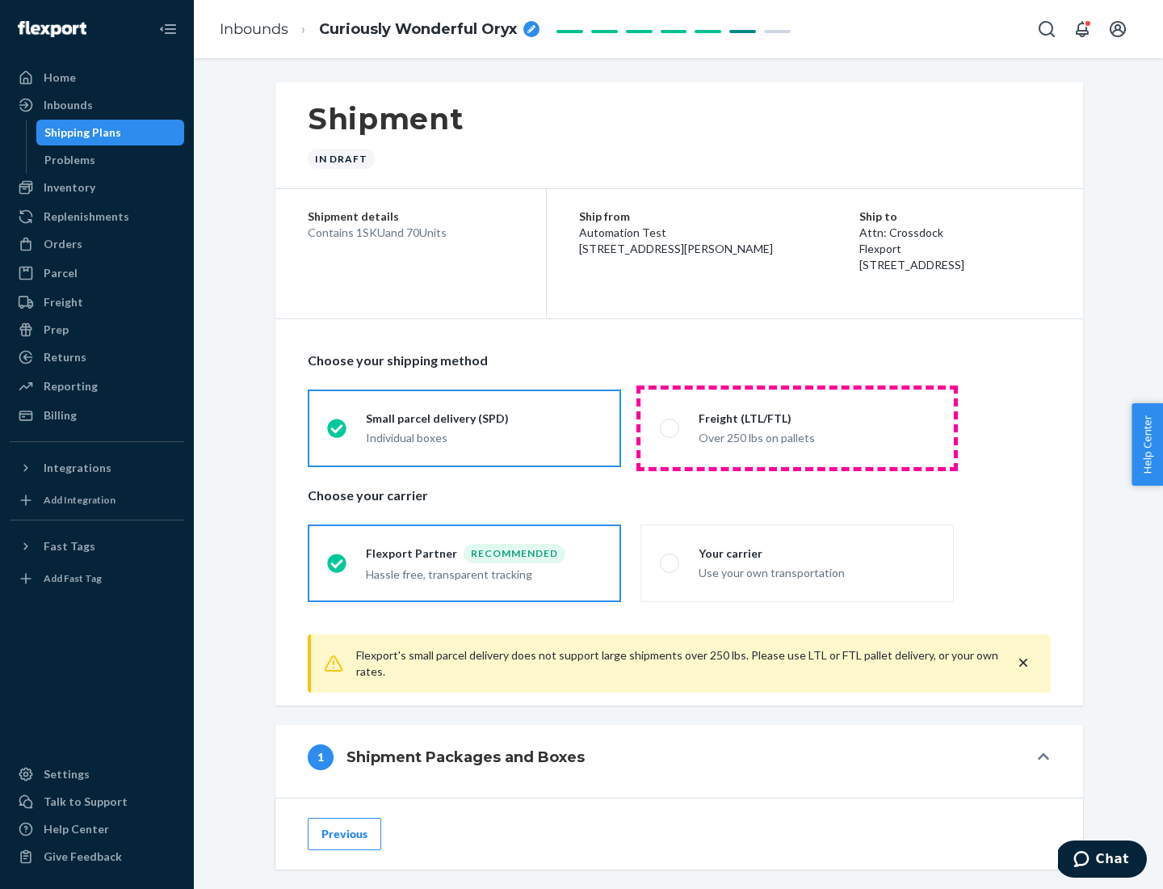
click at [797, 427] on div "Over 250 lbs on pallets" at bounding box center [817, 435] width 236 height 19
click at [670, 427] on input "Freight (LTL/FTL) Over 250 lbs on pallets" at bounding box center [665, 427] width 11 height 11
radio input "true"
radio input "false"
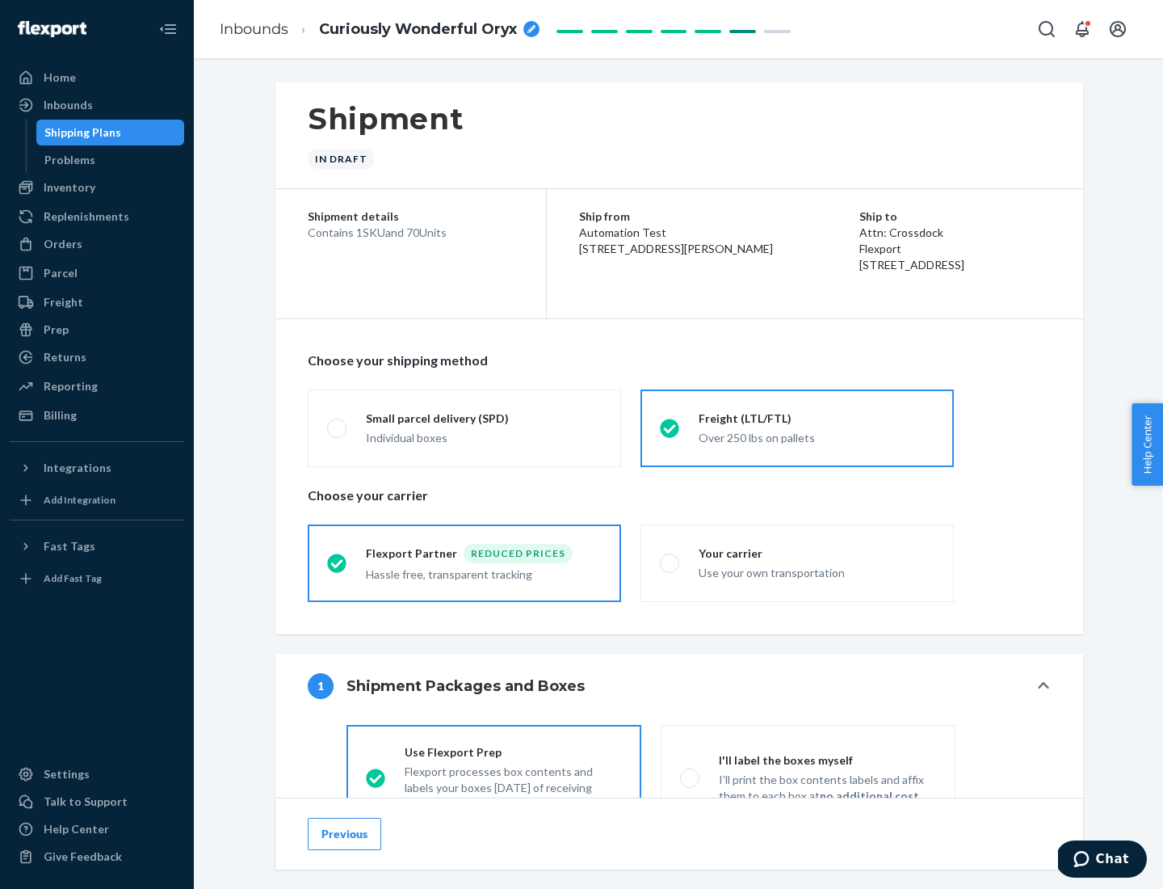
scroll to position [90, 0]
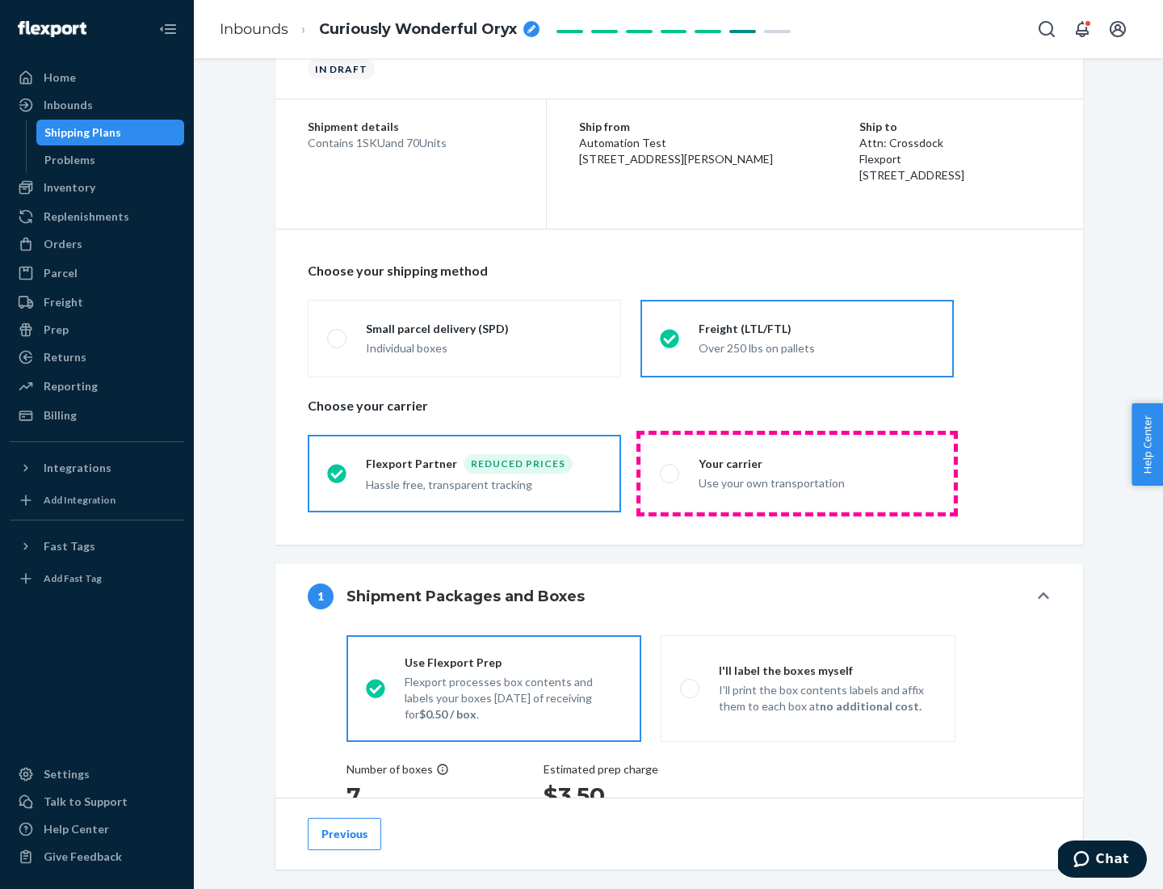
click at [797, 473] on div "Use your own transportation" at bounding box center [817, 481] width 236 height 19
click at [670, 473] on input "Your carrier Use your own transportation" at bounding box center [665, 473] width 11 height 11
radio input "true"
radio input "false"
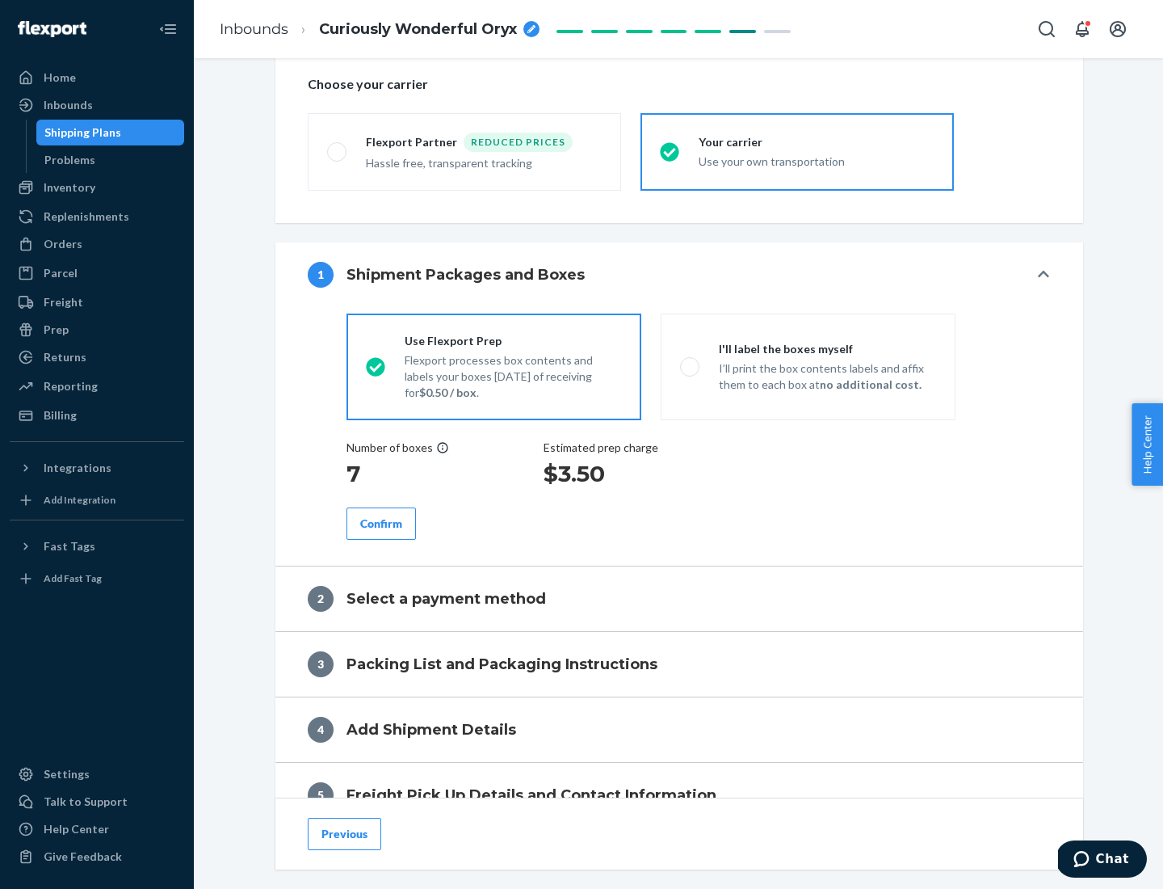
scroll to position [305, 0]
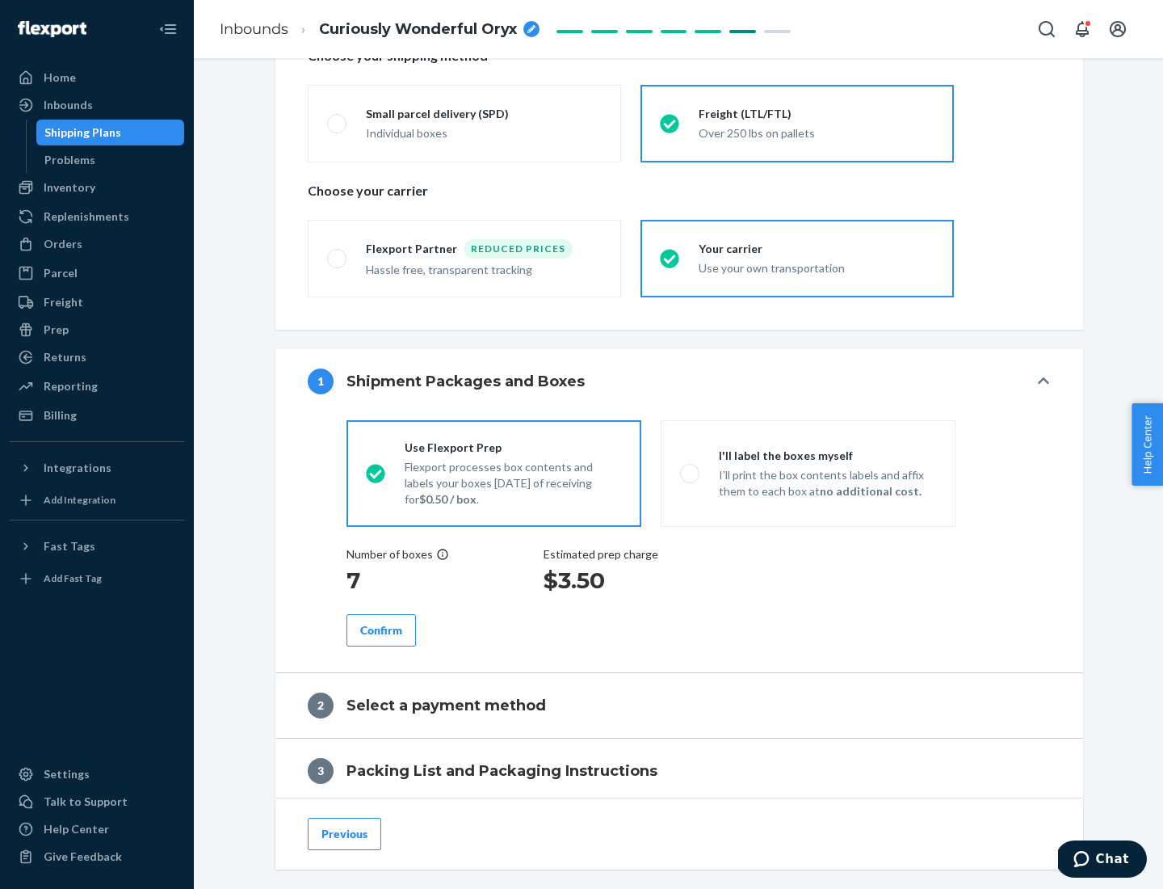
click at [808, 473] on p "I’ll print the box contents labels and affix them to each box at no additional …" at bounding box center [827, 483] width 217 height 32
click at [691, 473] on input "I'll label the boxes myself I’ll print the box contents labels and affix them t…" at bounding box center [685, 473] width 11 height 11
radio input "true"
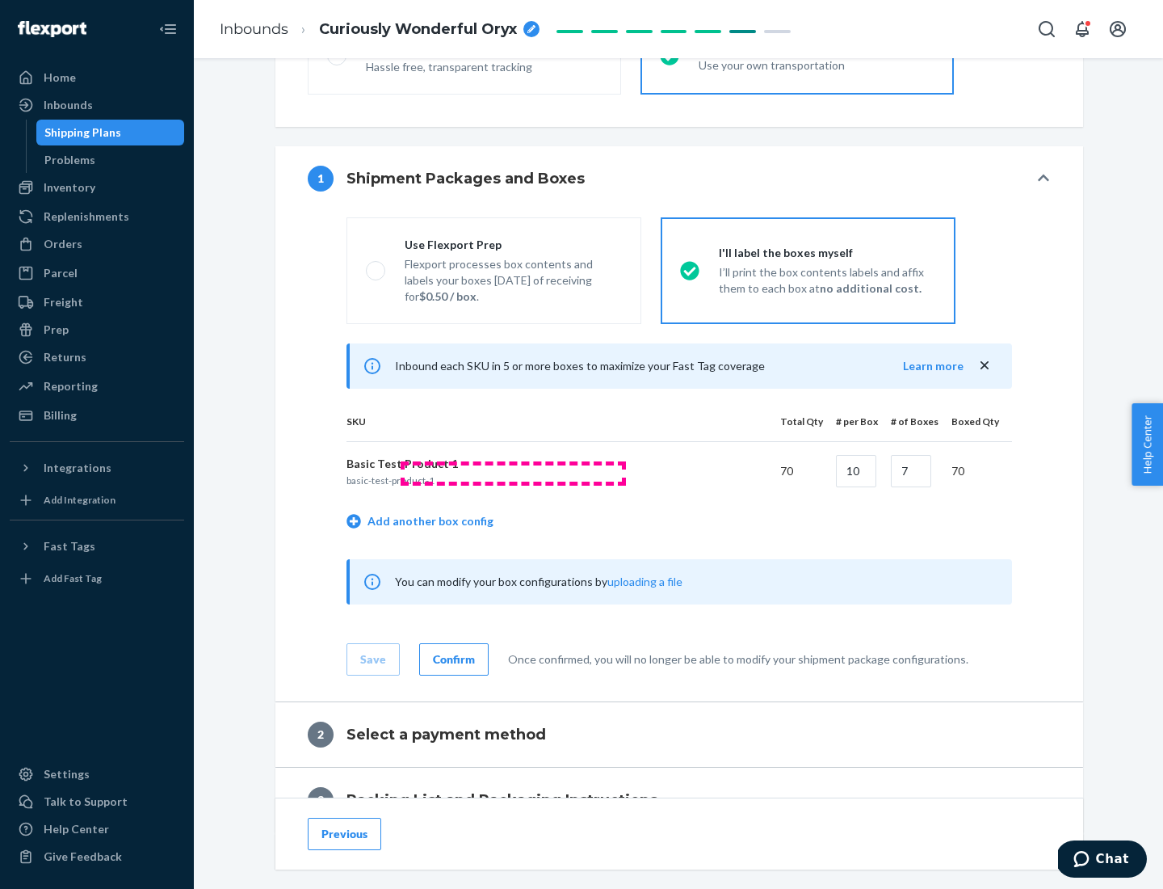
scroll to position [279, 0]
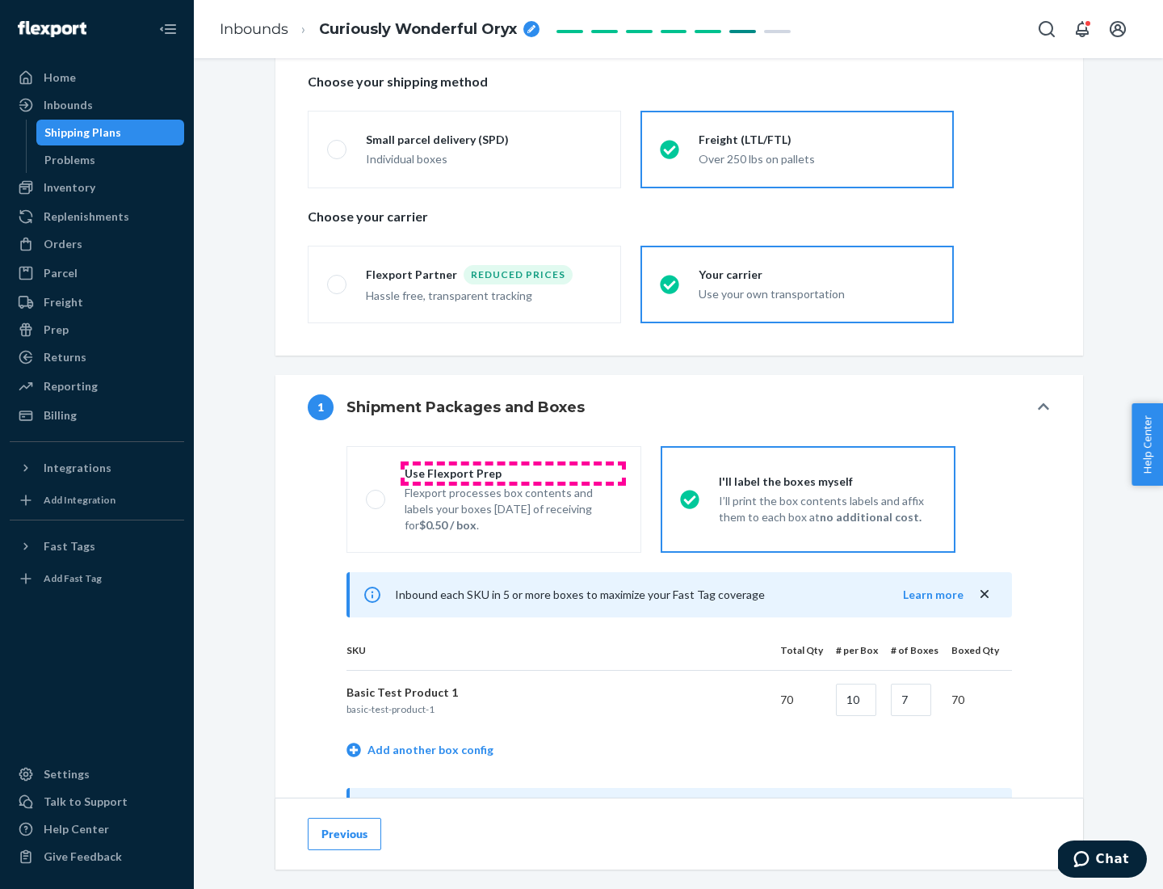
click at [513, 473] on div "Use Flexport Prep" at bounding box center [513, 473] width 217 height 16
click at [376, 494] on input "Use Flexport Prep Flexport processes box contents and labels your boxes [DATE] …" at bounding box center [371, 499] width 11 height 11
radio input "true"
radio input "false"
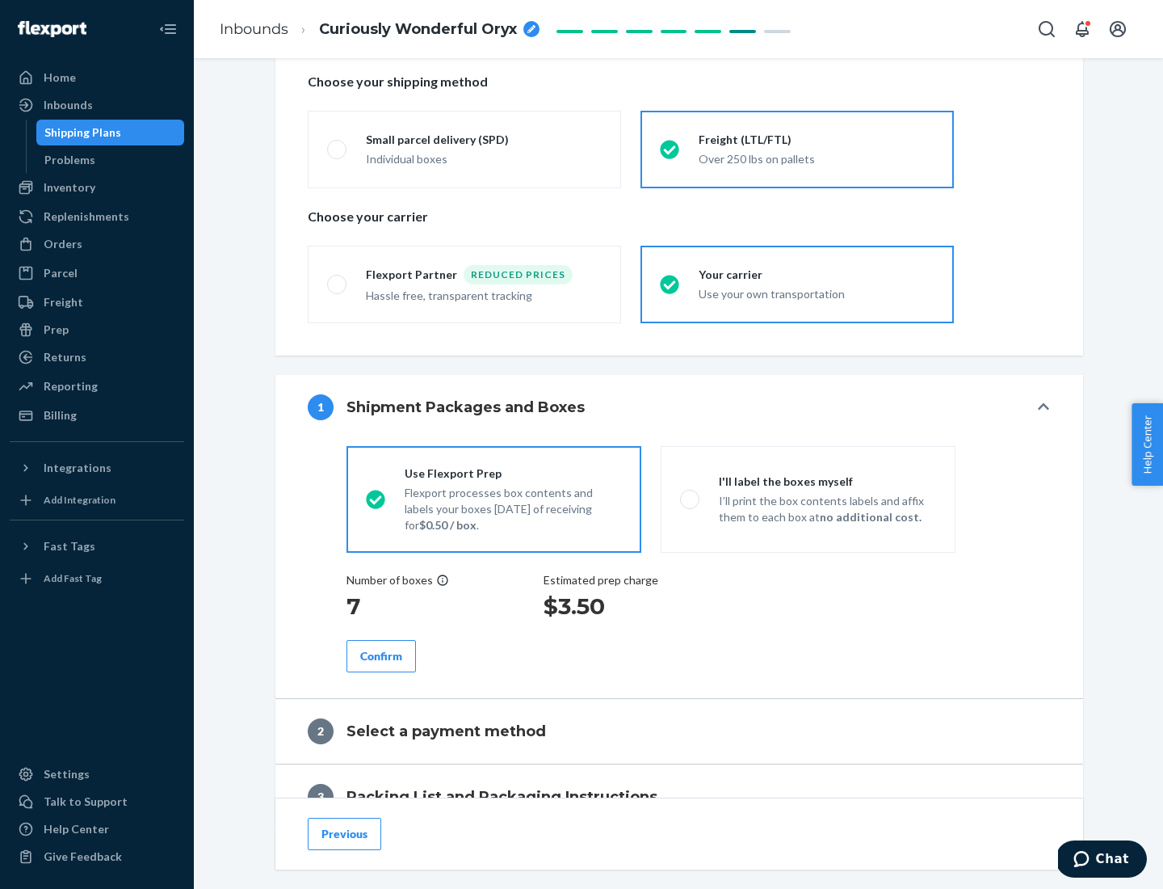
scroll to position [461, 0]
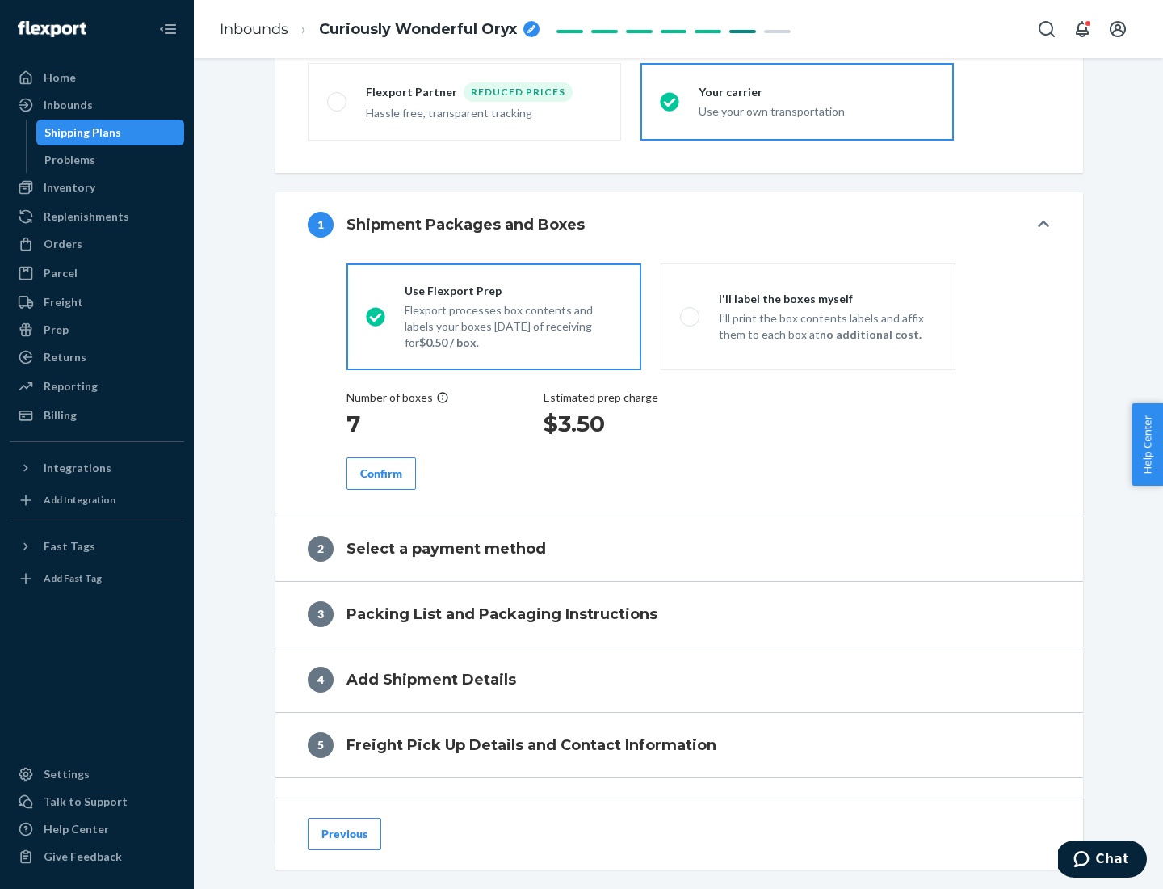
click at [381, 473] on div "Confirm" at bounding box center [381, 473] width 42 height 16
radio input "false"
